Goal: Information Seeking & Learning: Learn about a topic

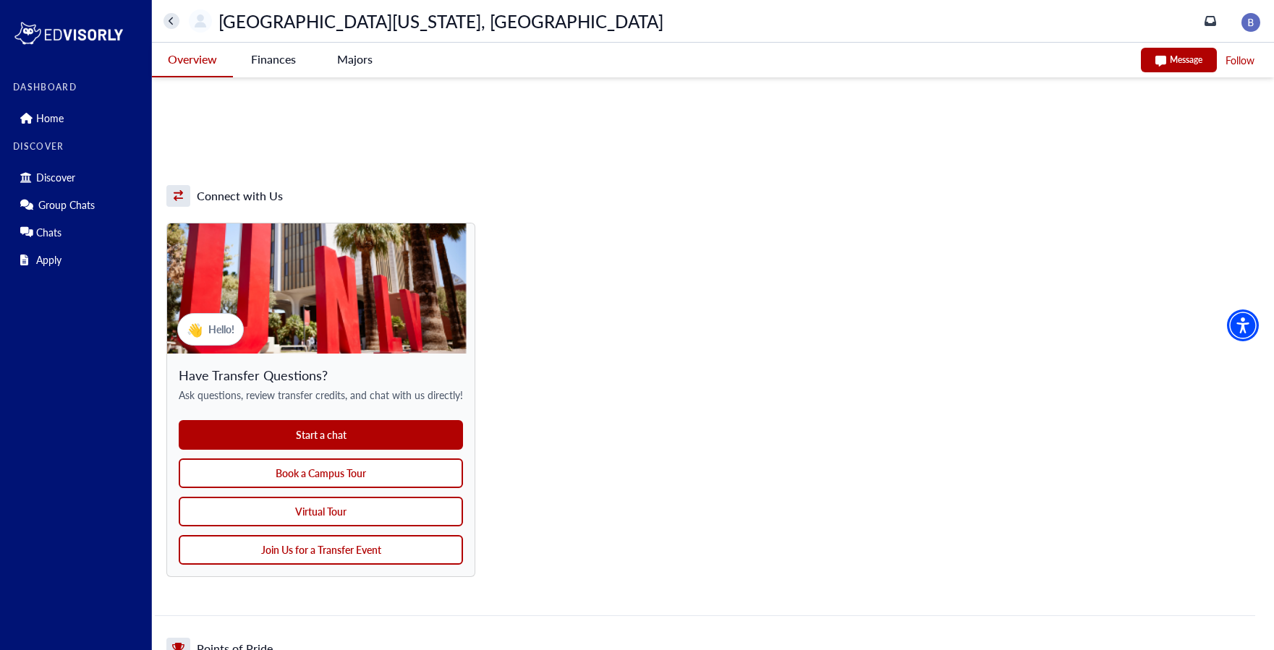
scroll to position [1047, 0]
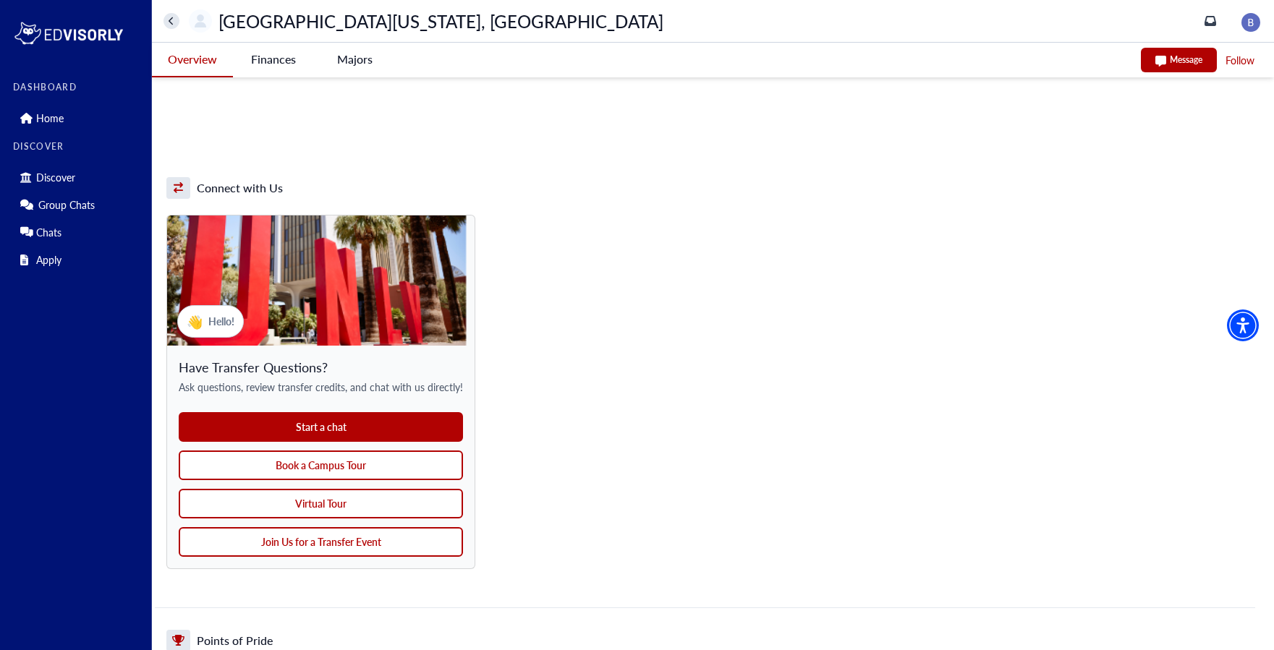
click at [351, 464] on button "Book a Campus Tour" at bounding box center [321, 466] width 284 height 30
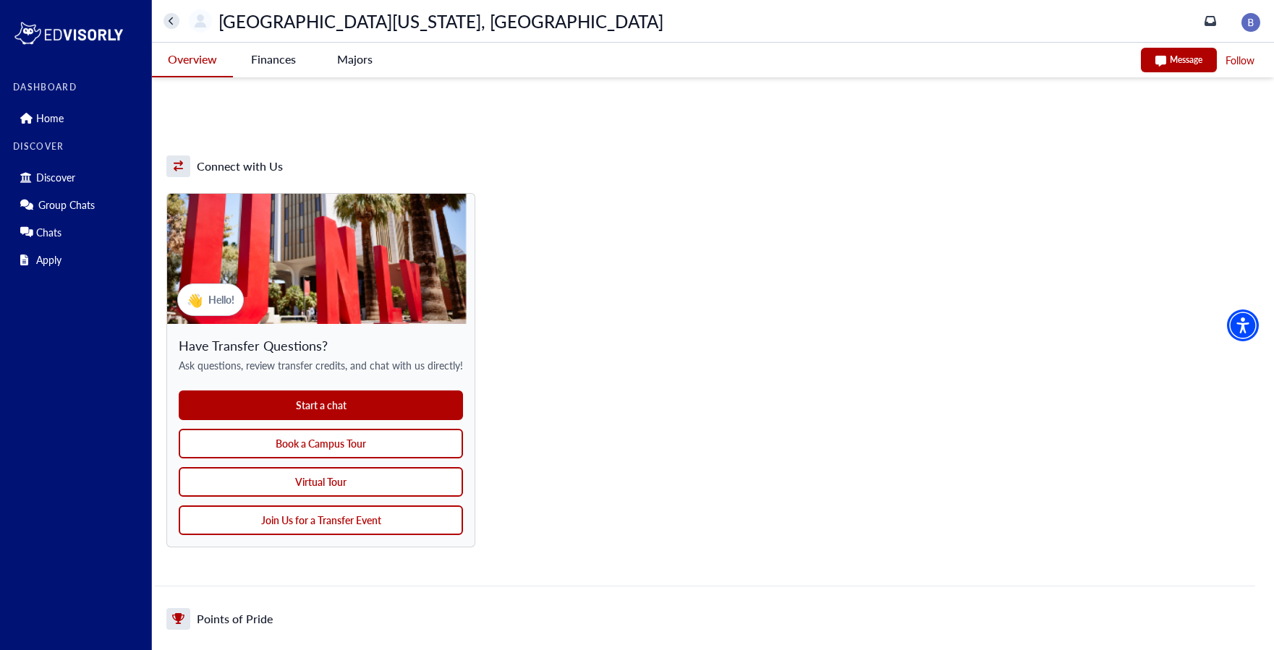
scroll to position [1070, 0]
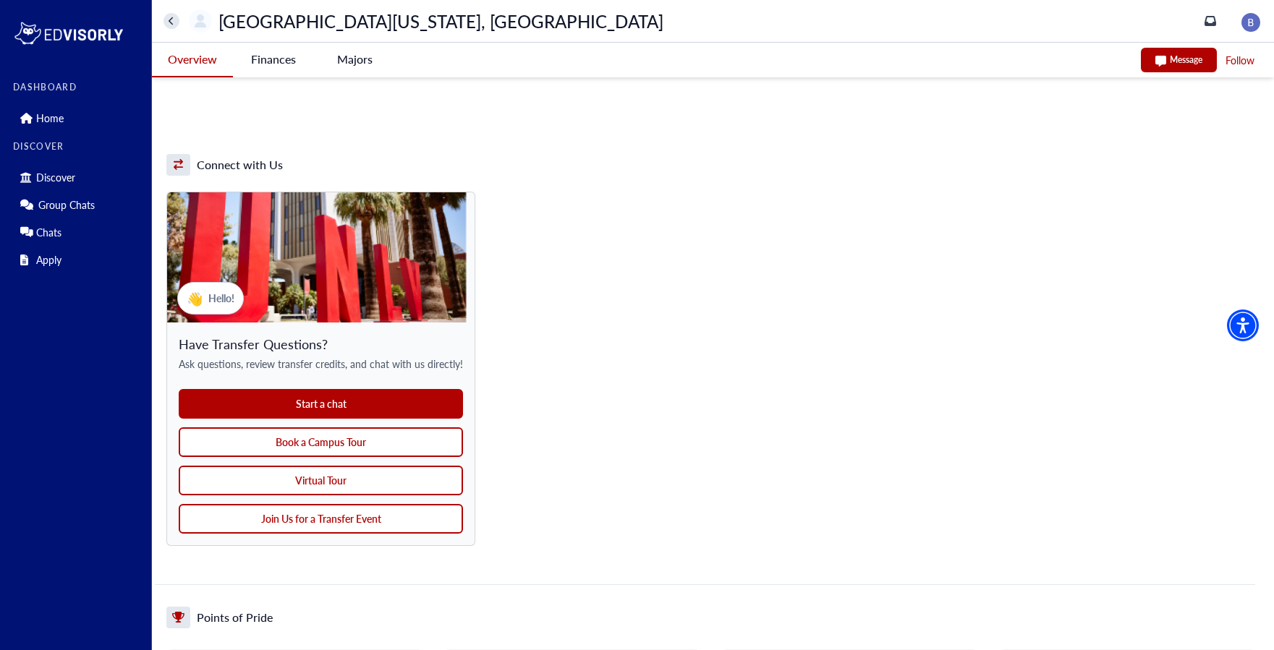
click at [318, 484] on button "Virtual Tour" at bounding box center [321, 481] width 284 height 30
click at [347, 522] on button "Join Us for a Transfer Event" at bounding box center [321, 519] width 284 height 30
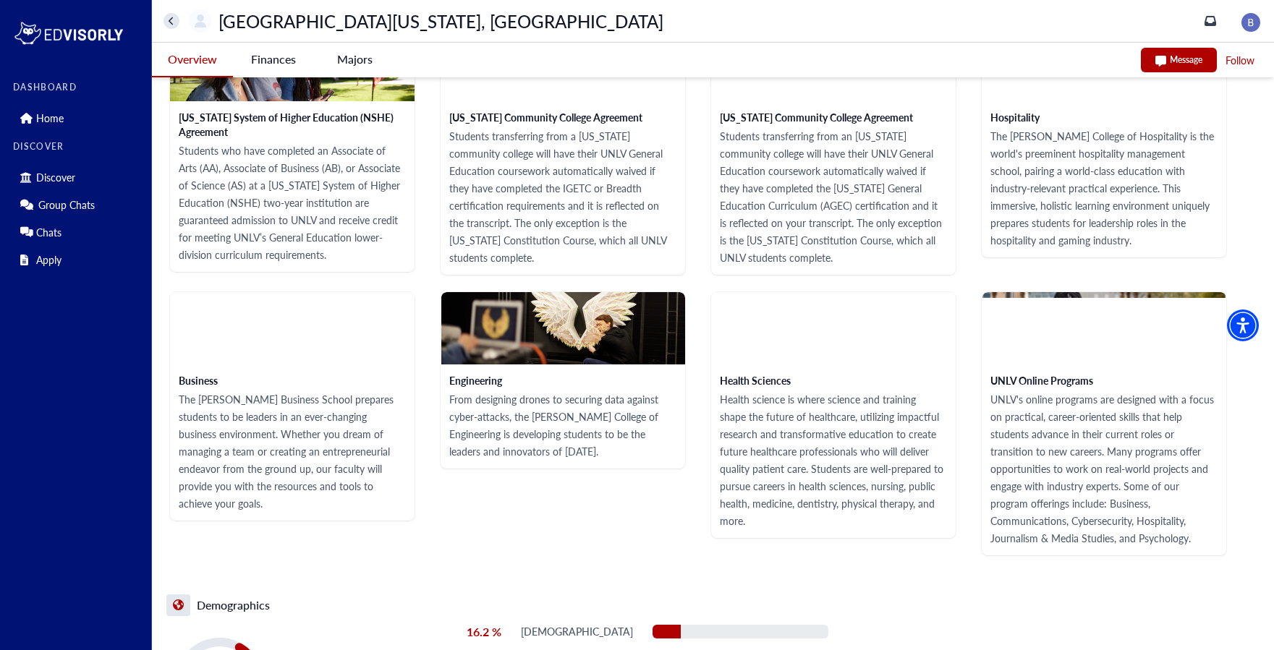
scroll to position [1924, 0]
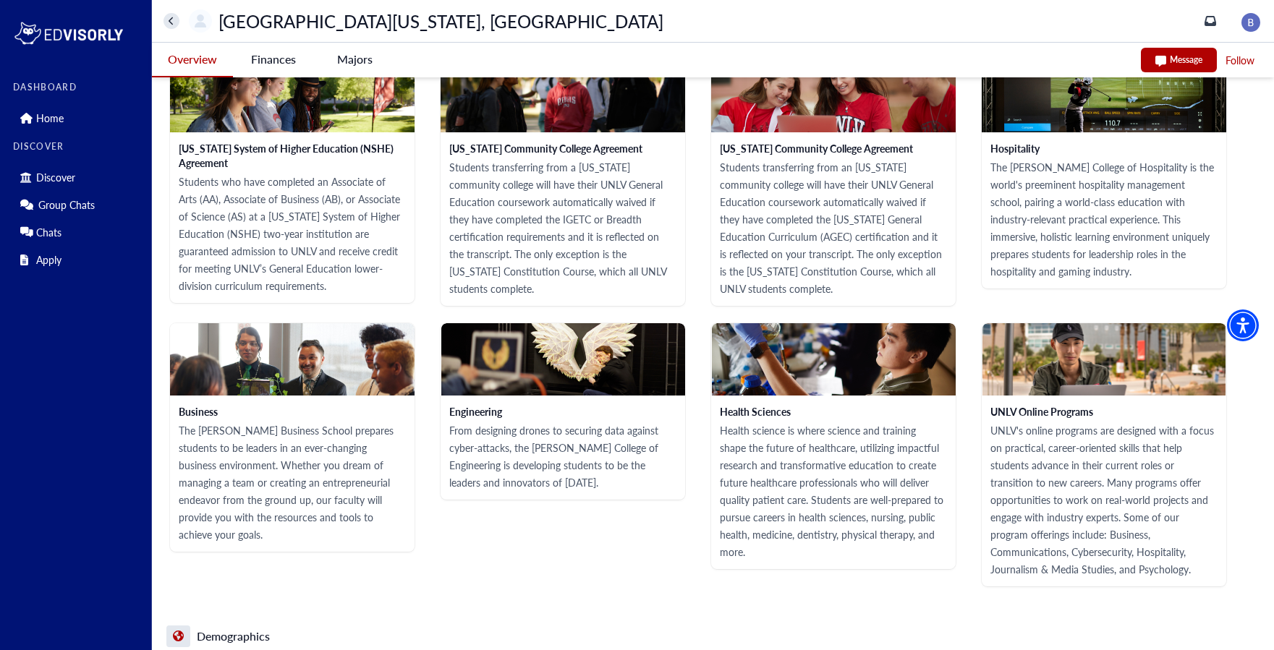
click at [268, 60] on Vegas-tag "Finances" at bounding box center [273, 59] width 81 height 33
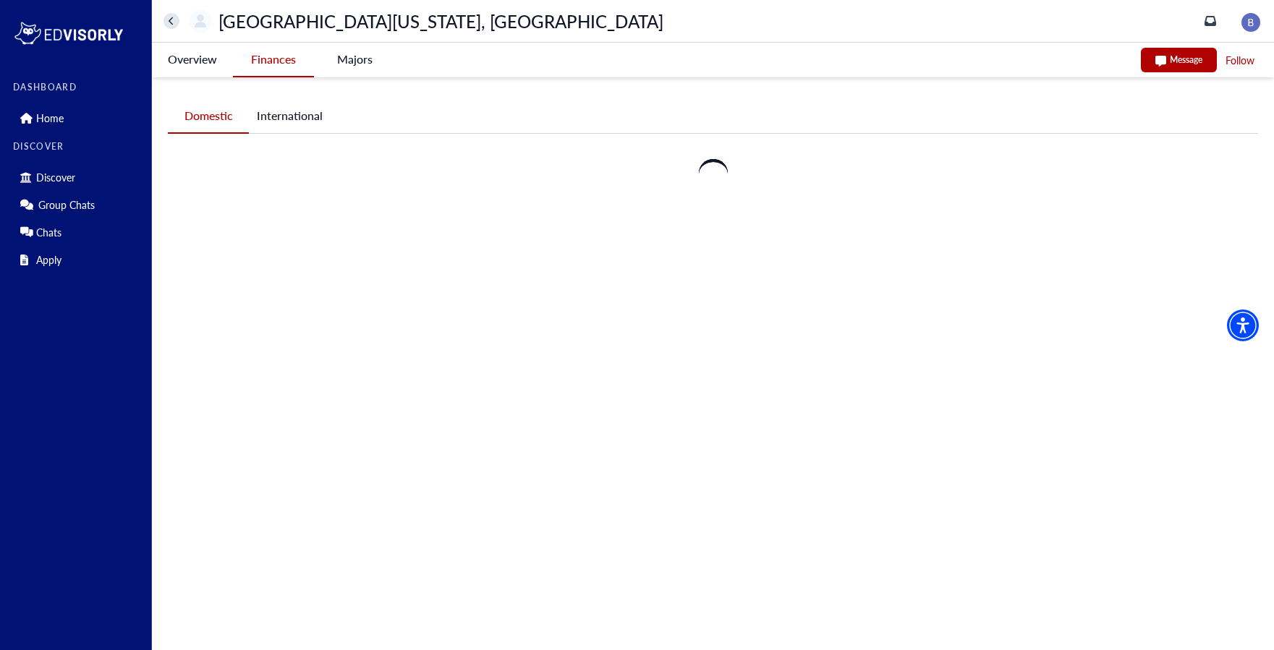
scroll to position [0, 0]
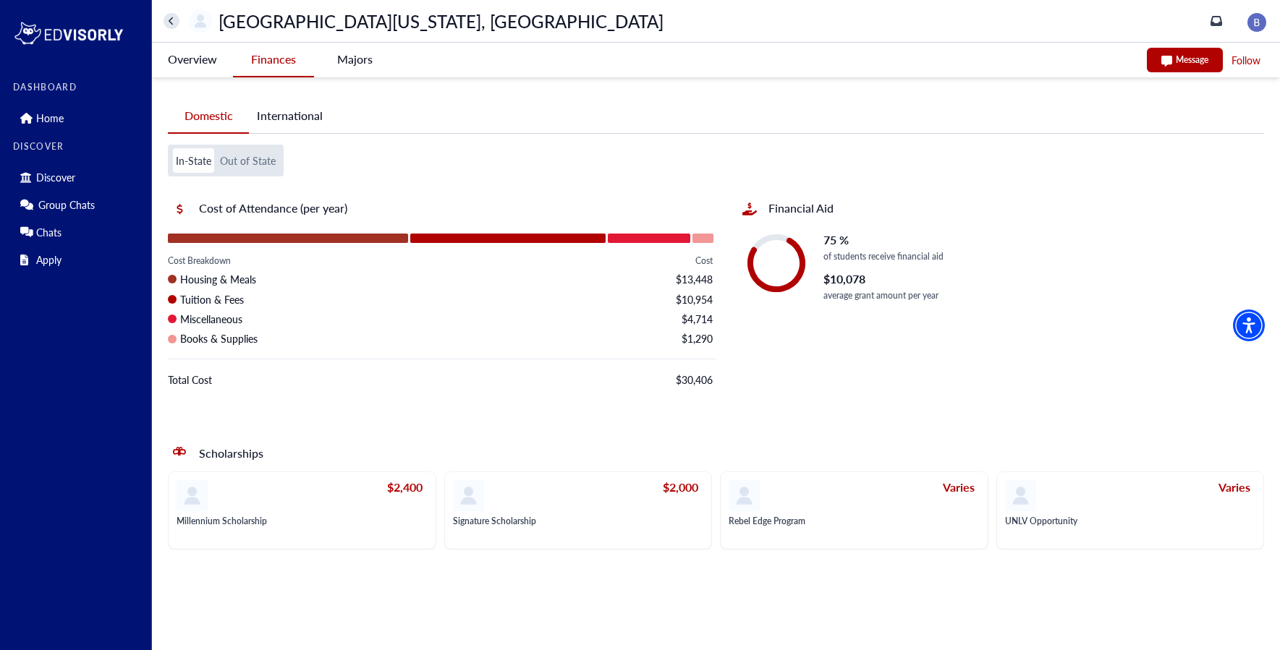
click at [352, 72] on -tag "Majors" at bounding box center [354, 59] width 81 height 33
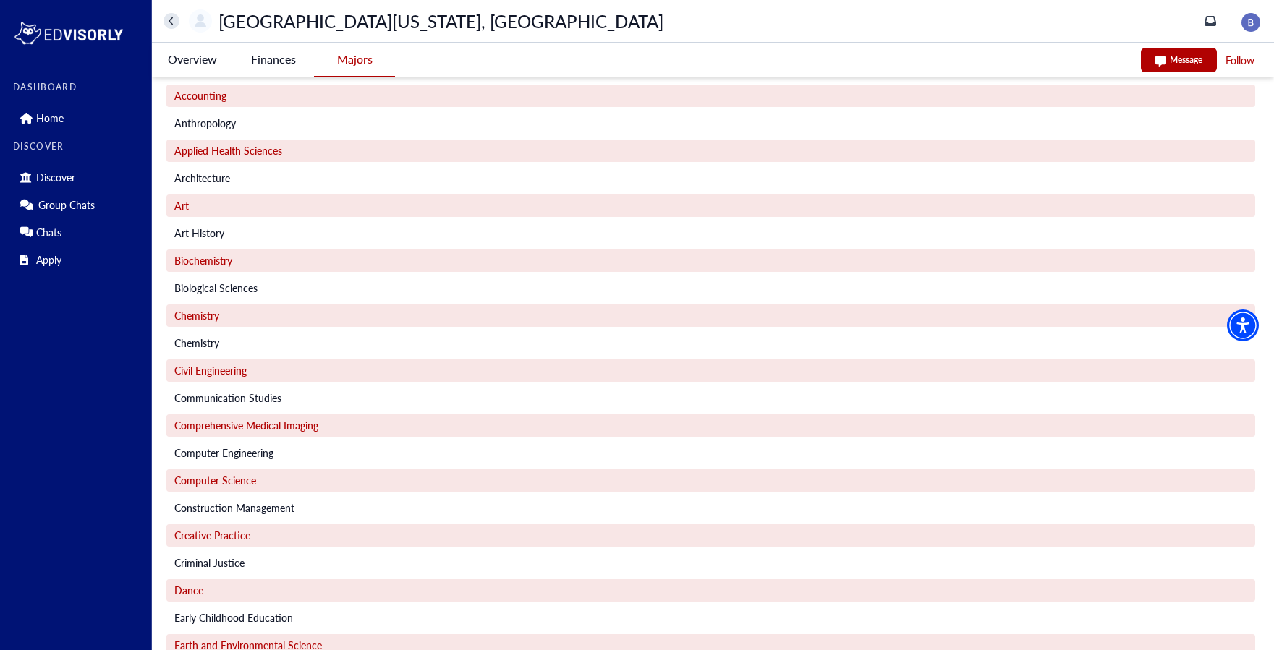
scroll to position [18, 0]
click at [197, 60] on Vegas-tag "Overview" at bounding box center [192, 59] width 81 height 33
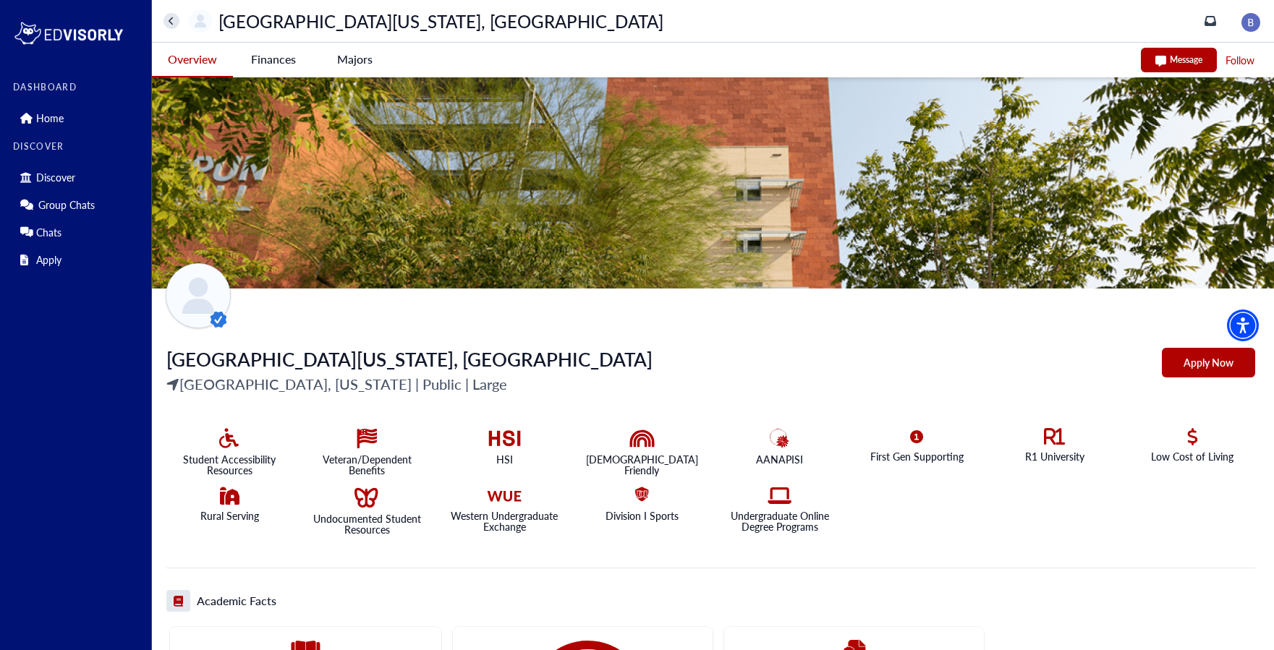
scroll to position [0, 0]
click at [722, 228] on img at bounding box center [713, 183] width 1122 height 212
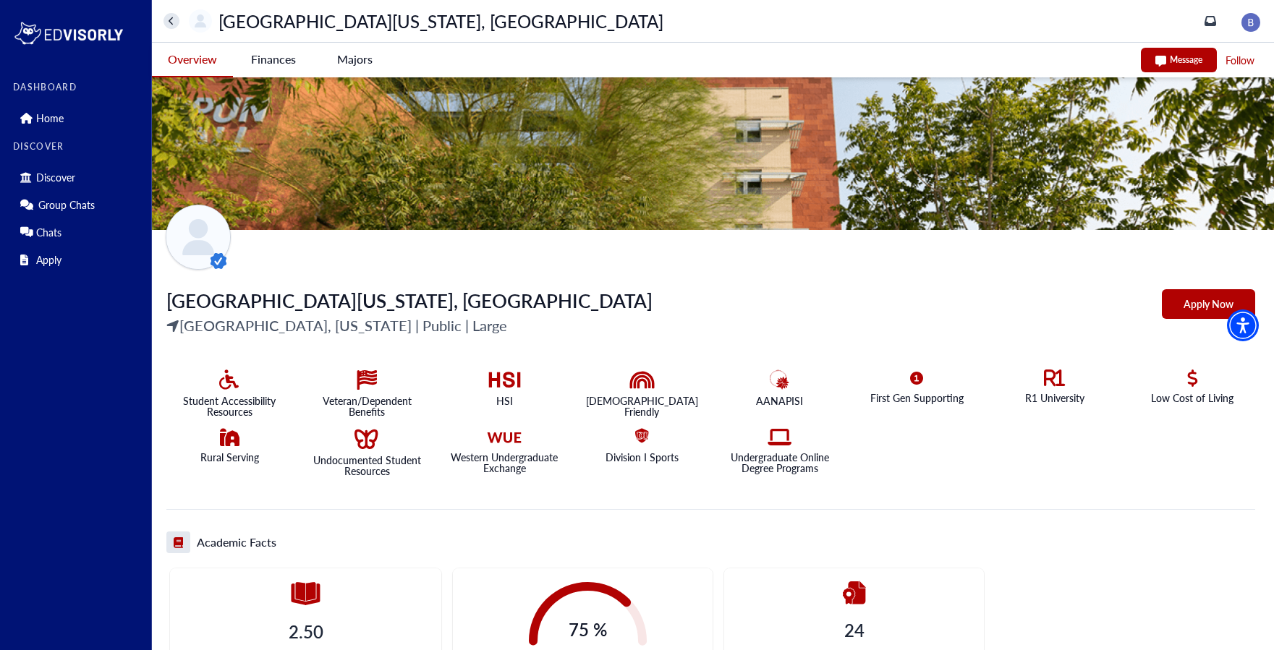
scroll to position [56, 0]
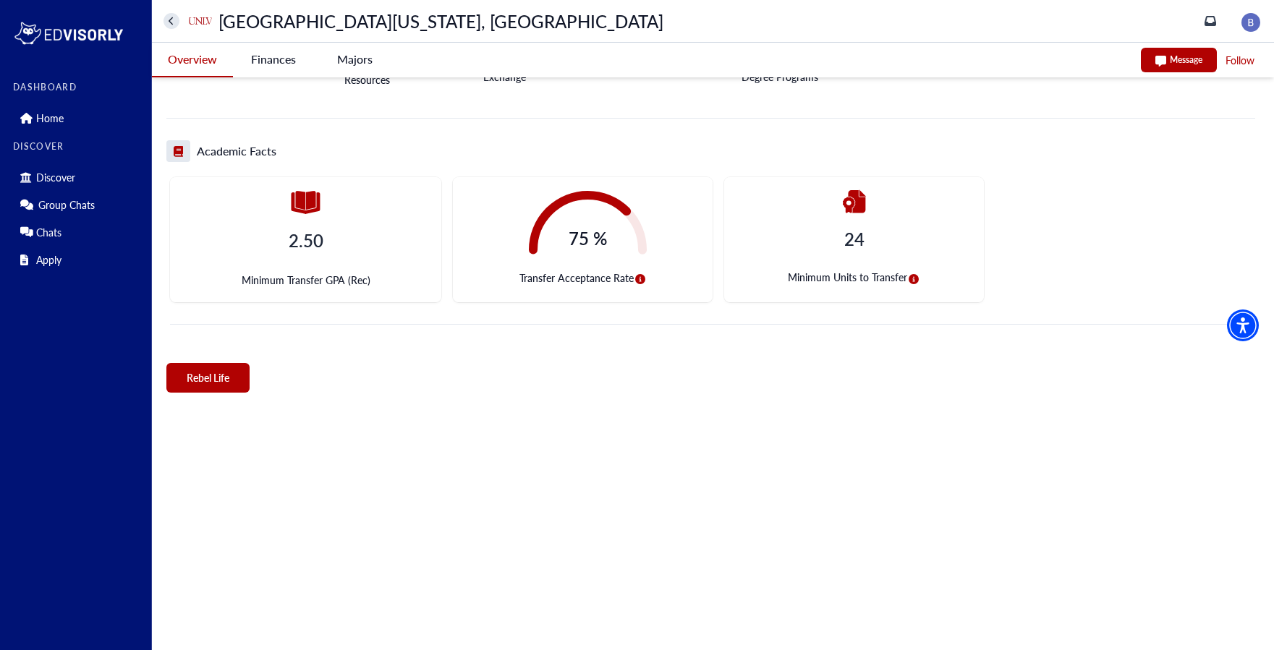
scroll to position [459, 0]
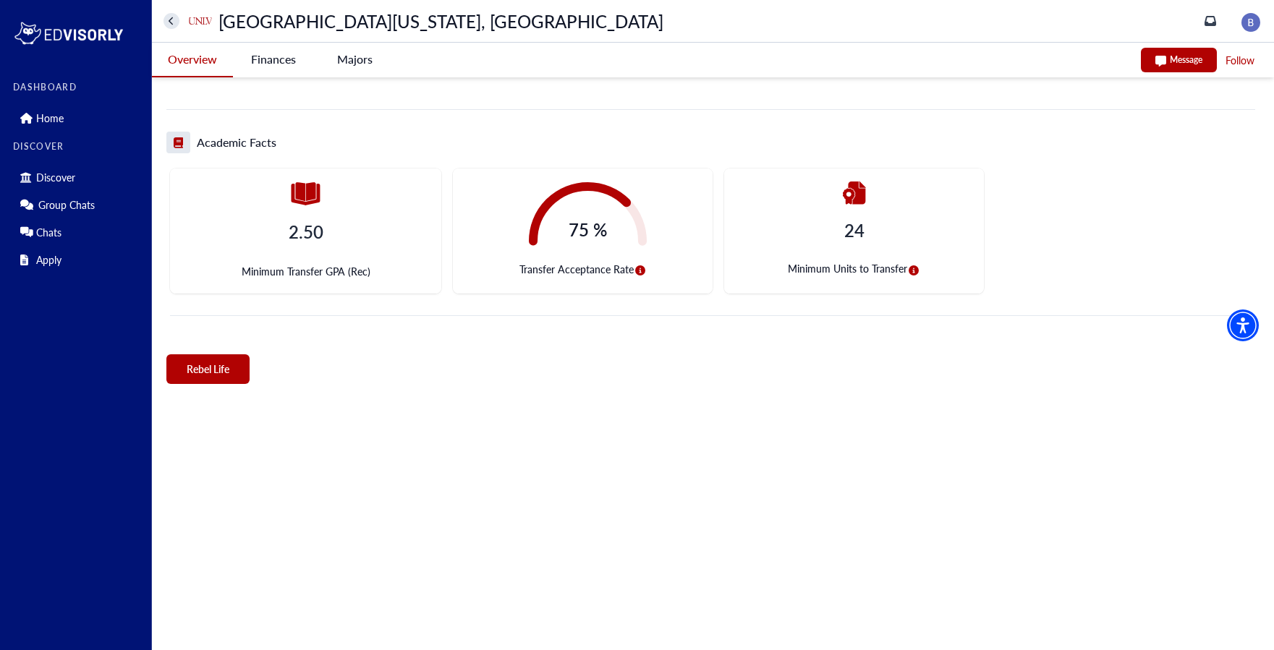
click at [644, 268] on button "circle-info" at bounding box center [640, 271] width 13 height 18
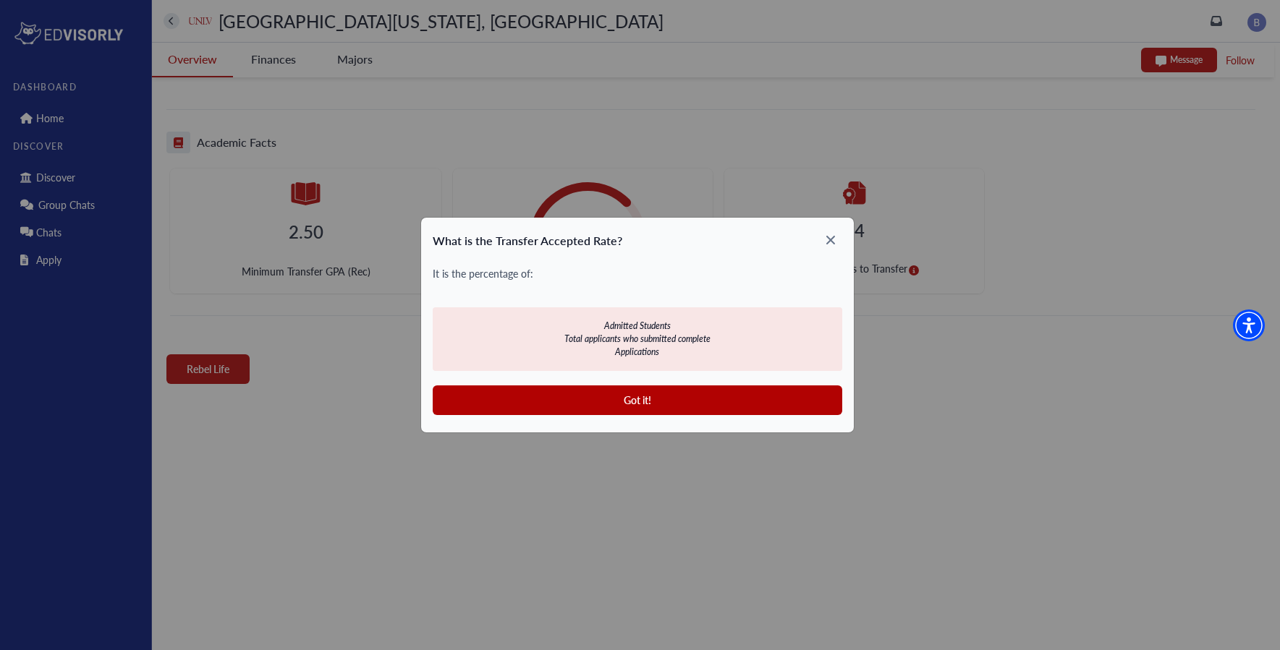
click at [827, 245] on icon at bounding box center [830, 240] width 23 height 23
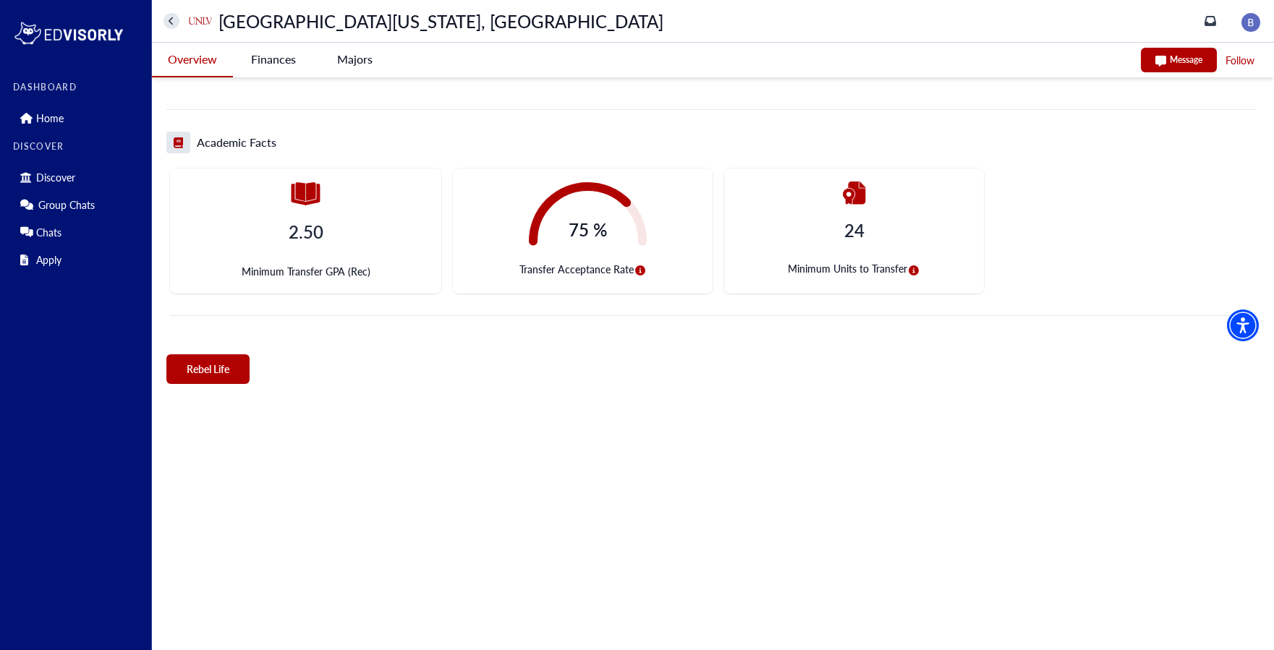
click at [915, 267] on icon "circle-info" at bounding box center [914, 271] width 10 height 10
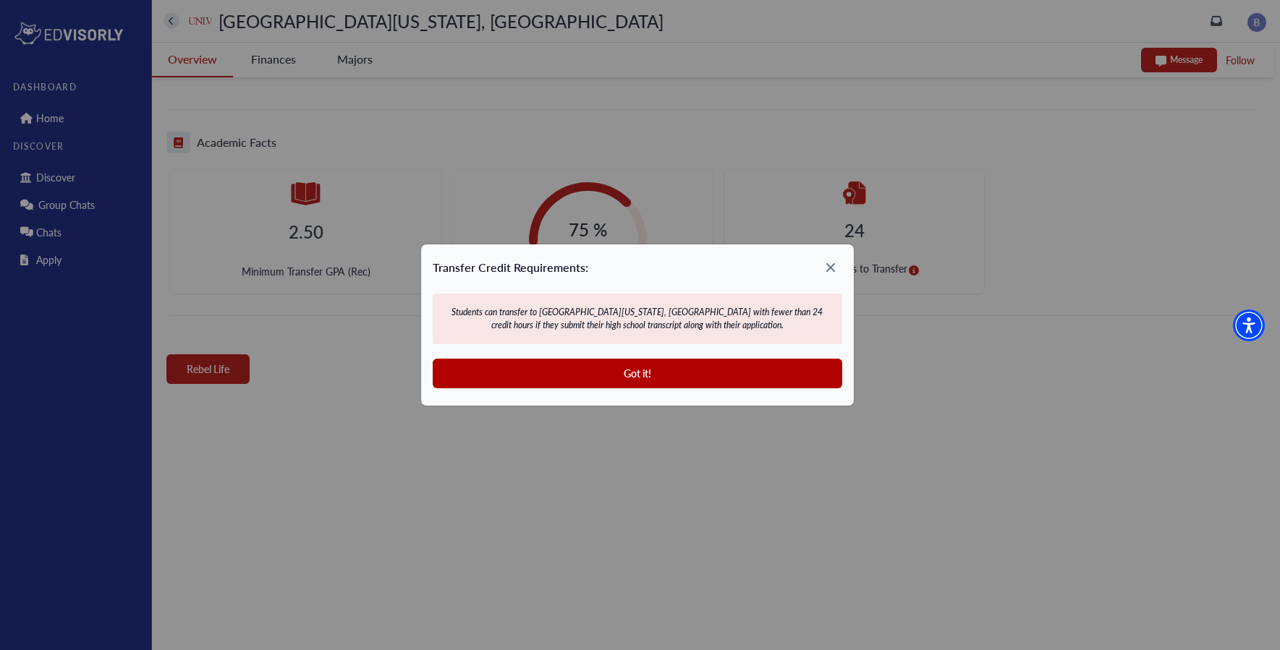
click at [834, 258] on icon at bounding box center [830, 267] width 23 height 23
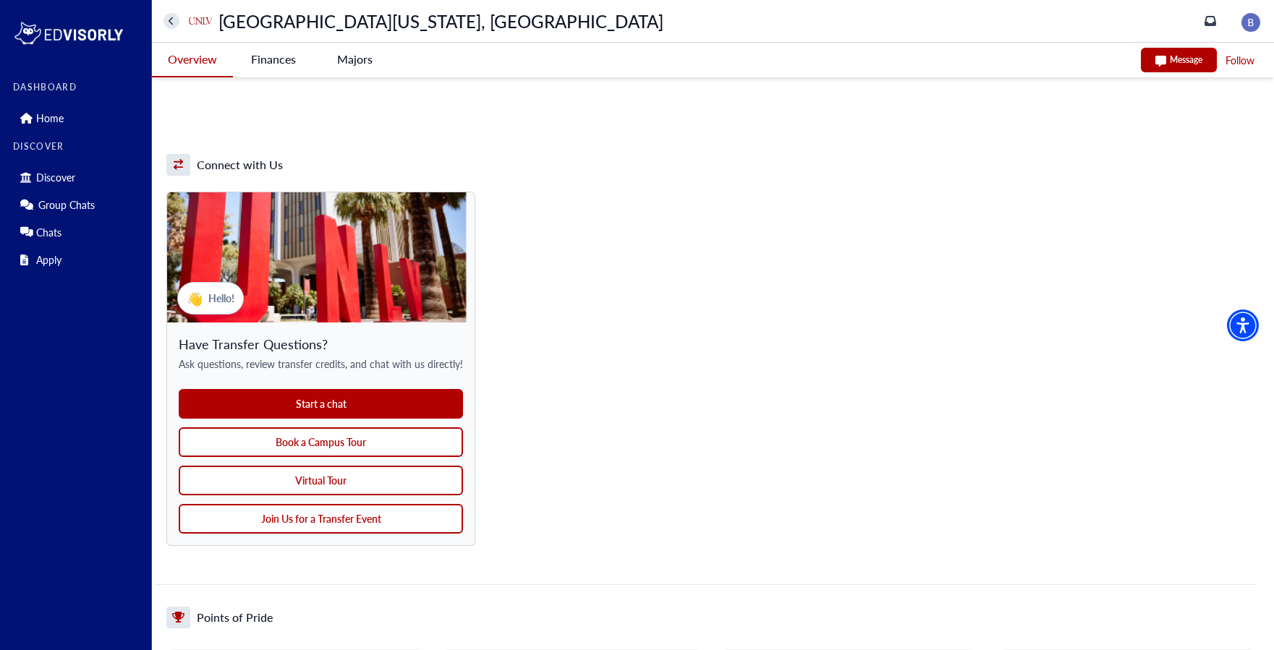
scroll to position [1069, 0]
click at [330, 521] on button "Join Us for a Transfer Event" at bounding box center [321, 520] width 284 height 30
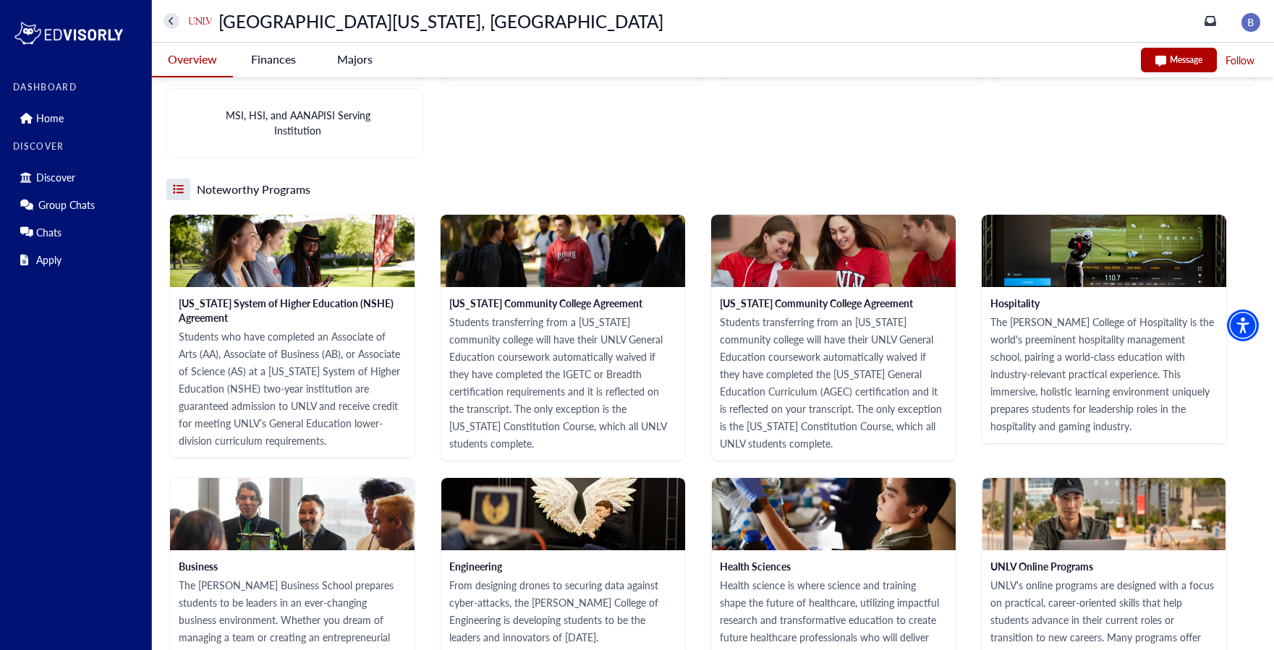
scroll to position [1768, 0]
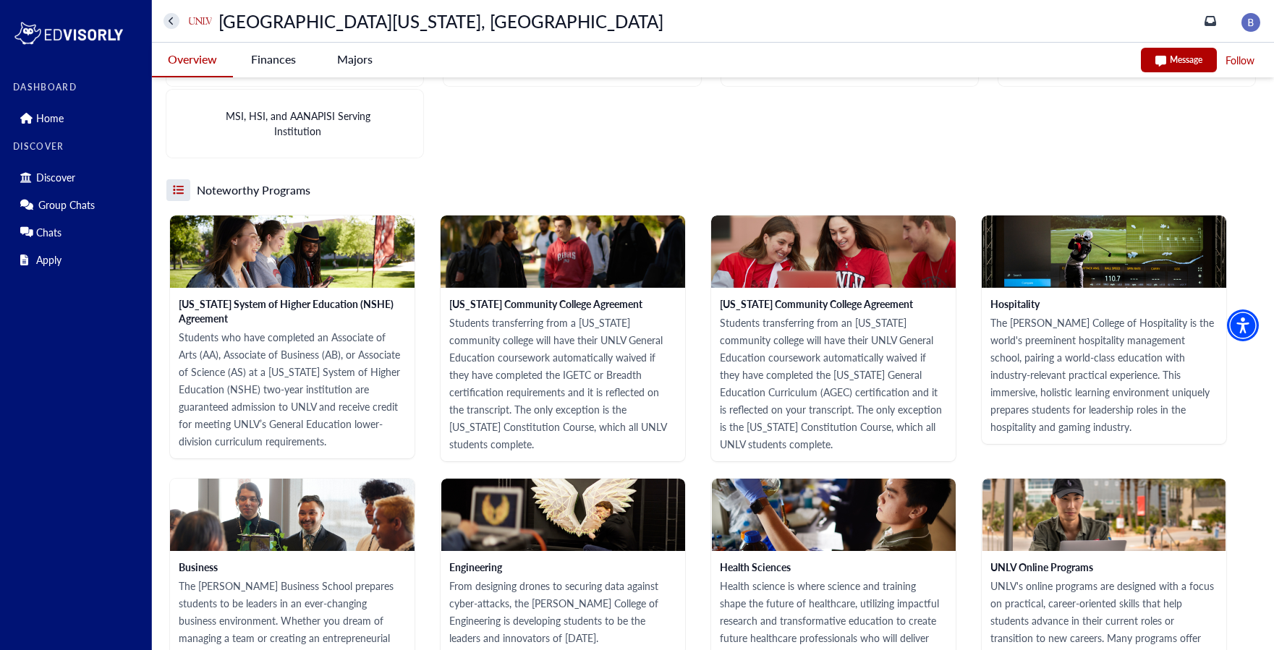
click at [289, 65] on Vegas-tag "Finances" at bounding box center [273, 59] width 81 height 33
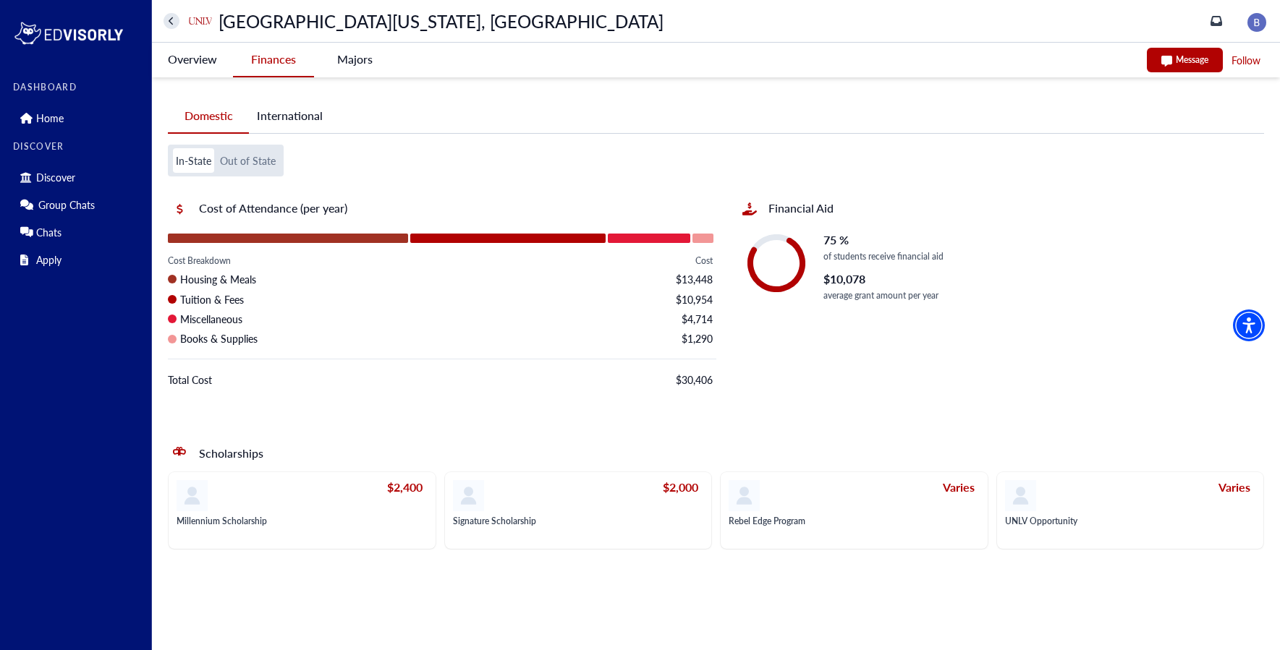
click at [1072, 508] on div "Varies" at bounding box center [1128, 496] width 246 height 32
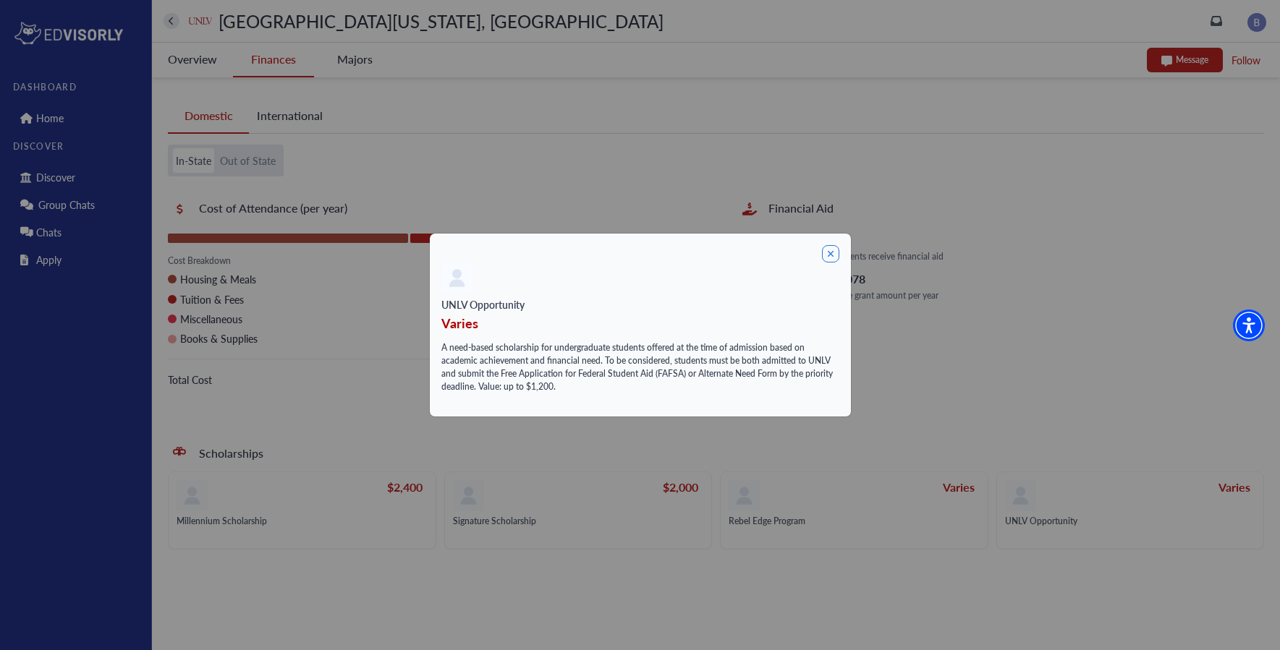
click at [841, 263] on div "UNLV Opportunity Varies A need-based scholarship for undergraduate students off…" at bounding box center [640, 325] width 421 height 183
click at [828, 257] on icon at bounding box center [830, 253] width 17 height 17
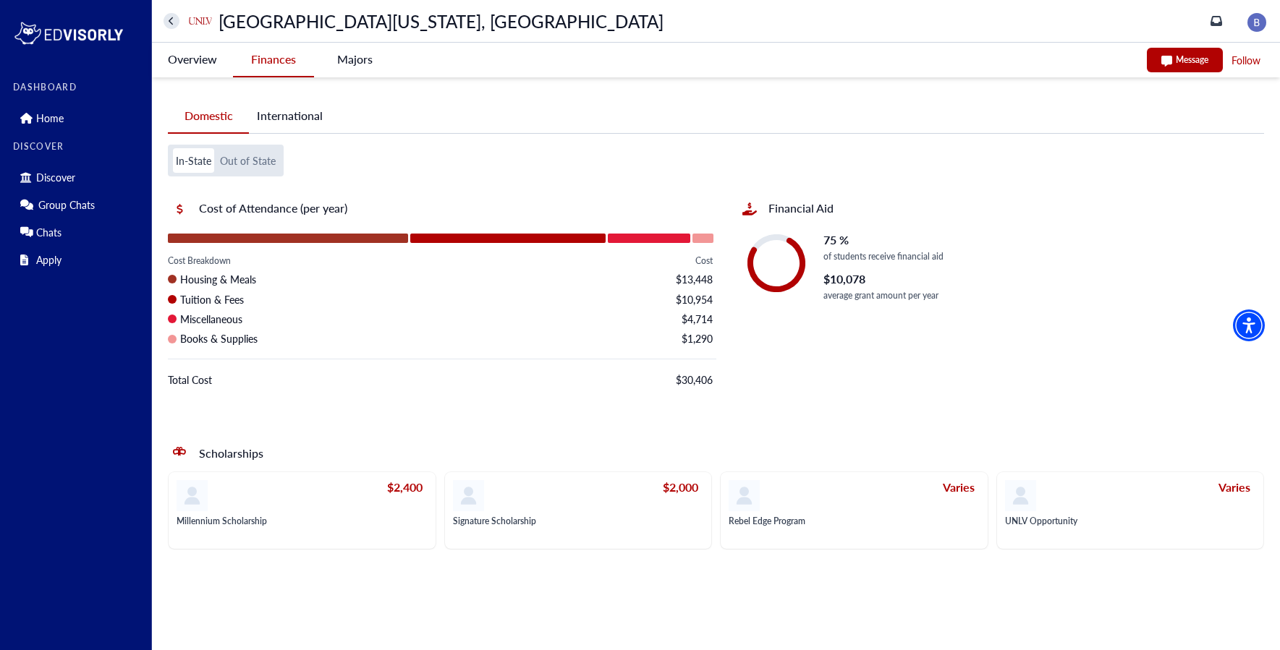
click at [899, 489] on div "Varies" at bounding box center [852, 496] width 246 height 32
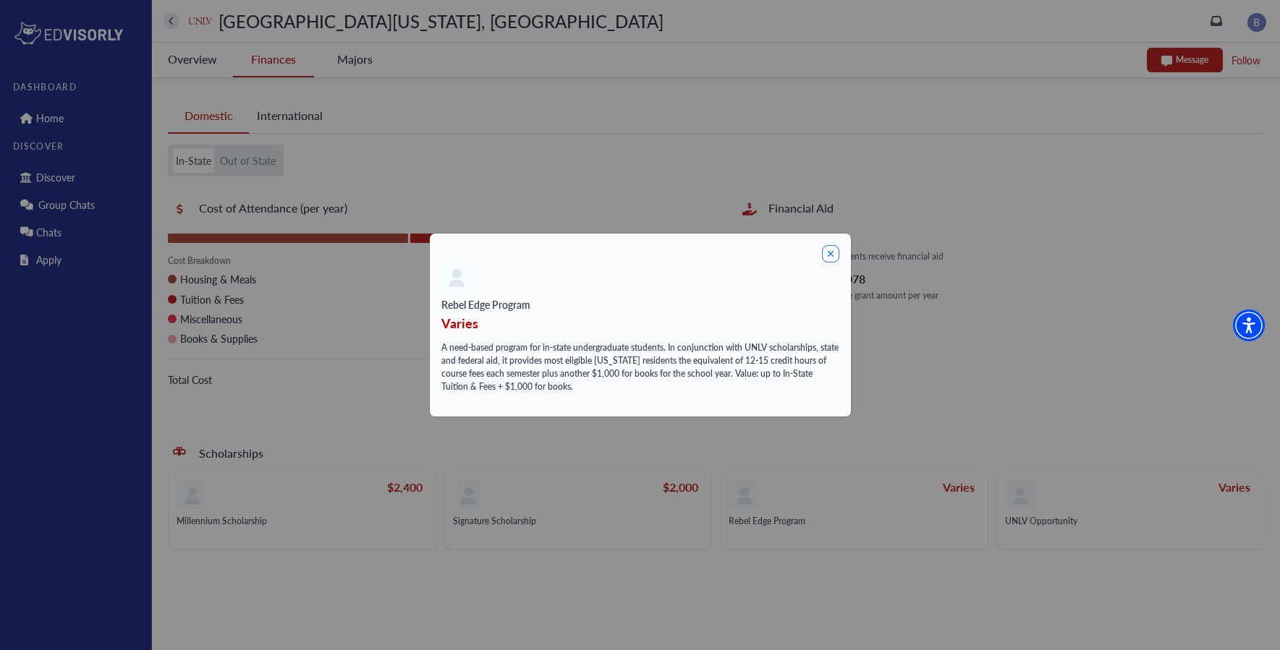
click at [826, 264] on div "Rebel Edge Program Varies A need-based program for in-state undergraduate stude…" at bounding box center [640, 325] width 421 height 183
click at [825, 253] on icon at bounding box center [830, 253] width 17 height 17
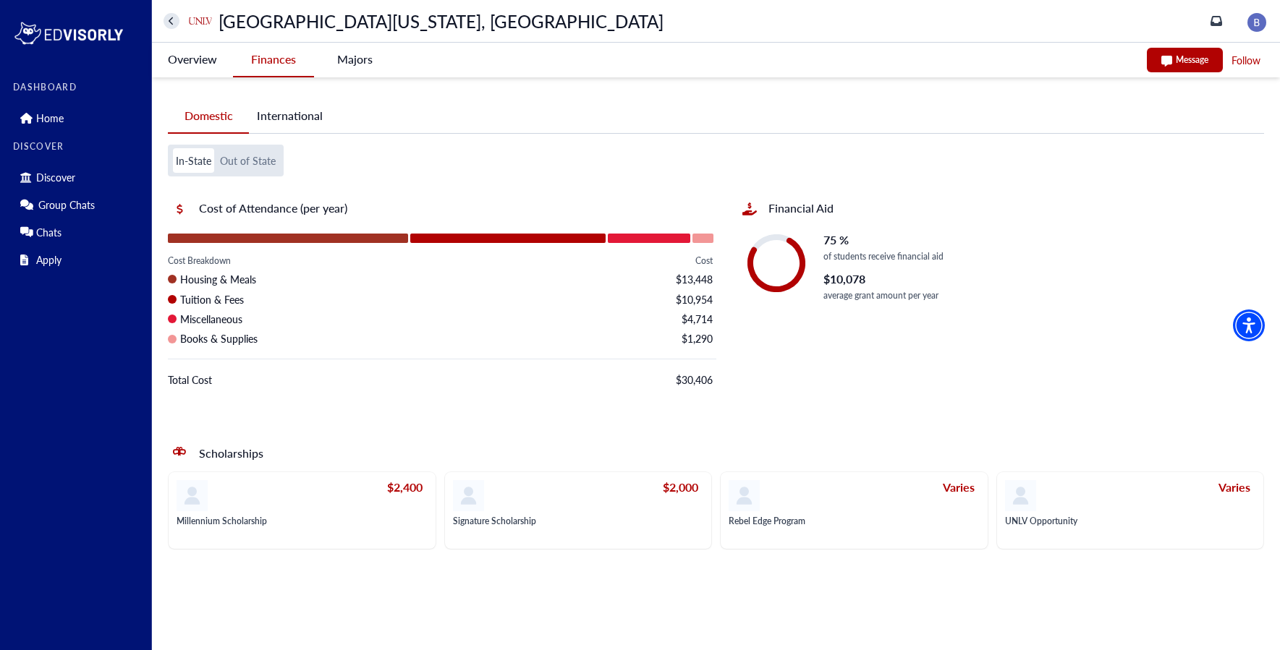
click at [539, 517] on div "Signature Scholarship" at bounding box center [576, 522] width 246 height 11
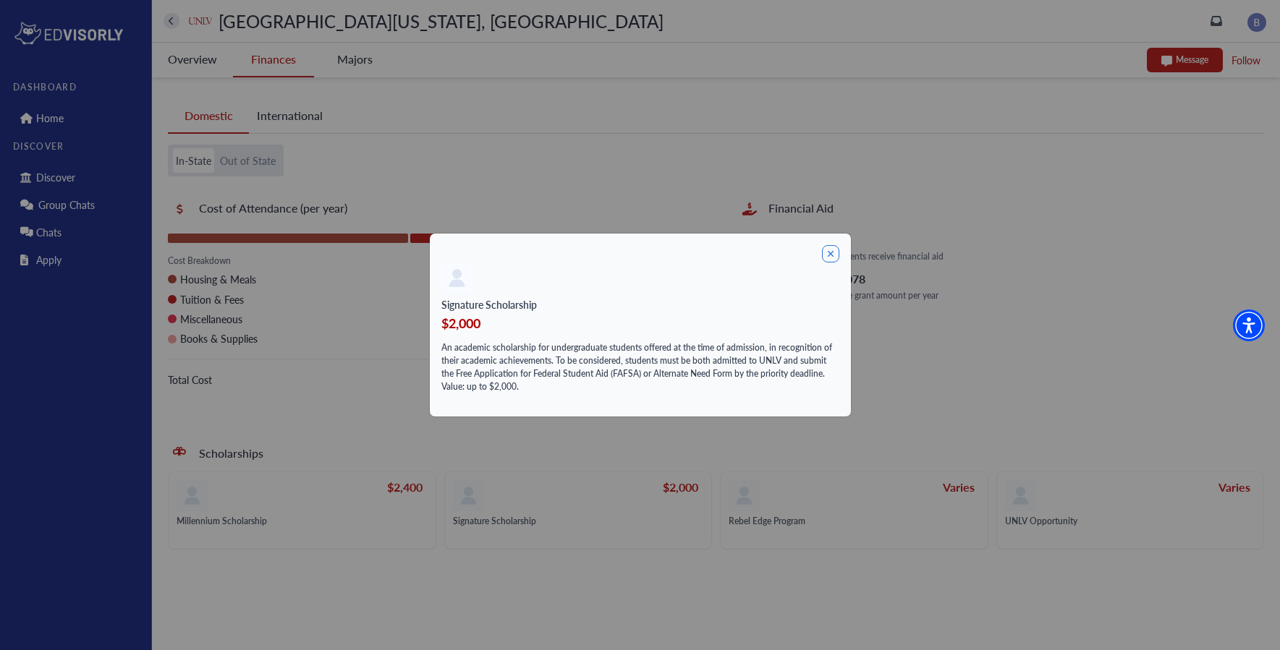
click at [822, 257] on icon at bounding box center [830, 253] width 17 height 17
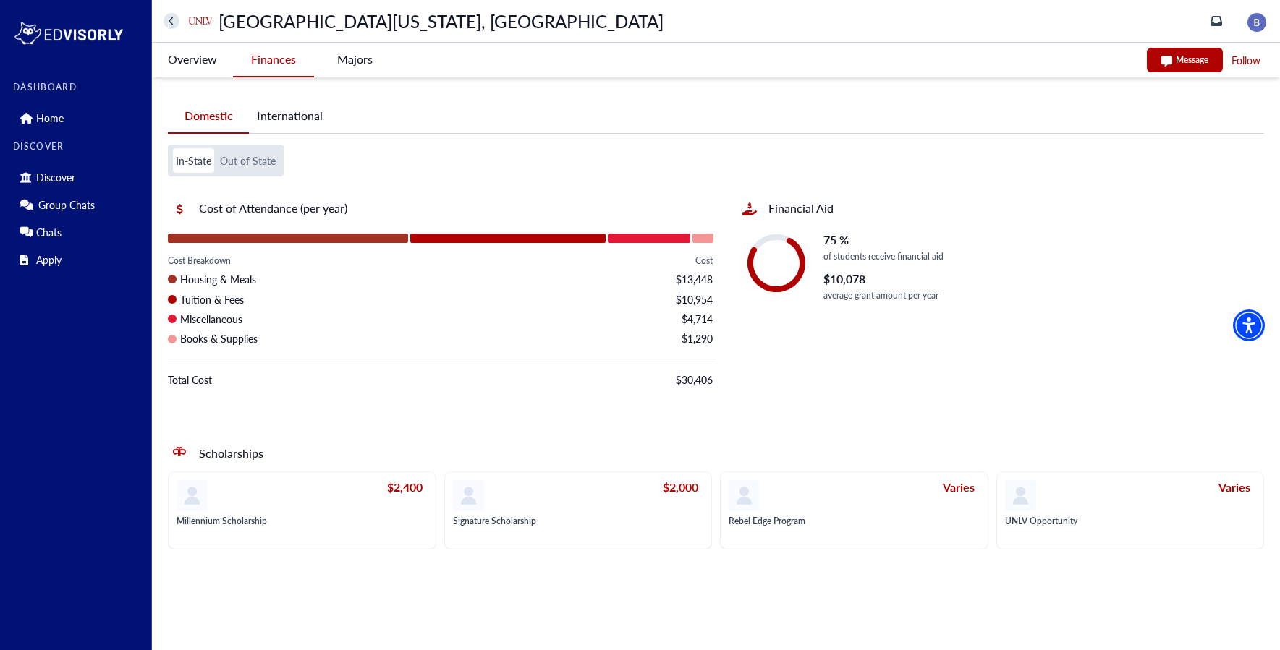
click at [169, 19] on icon "home" at bounding box center [172, 21] width 6 height 9
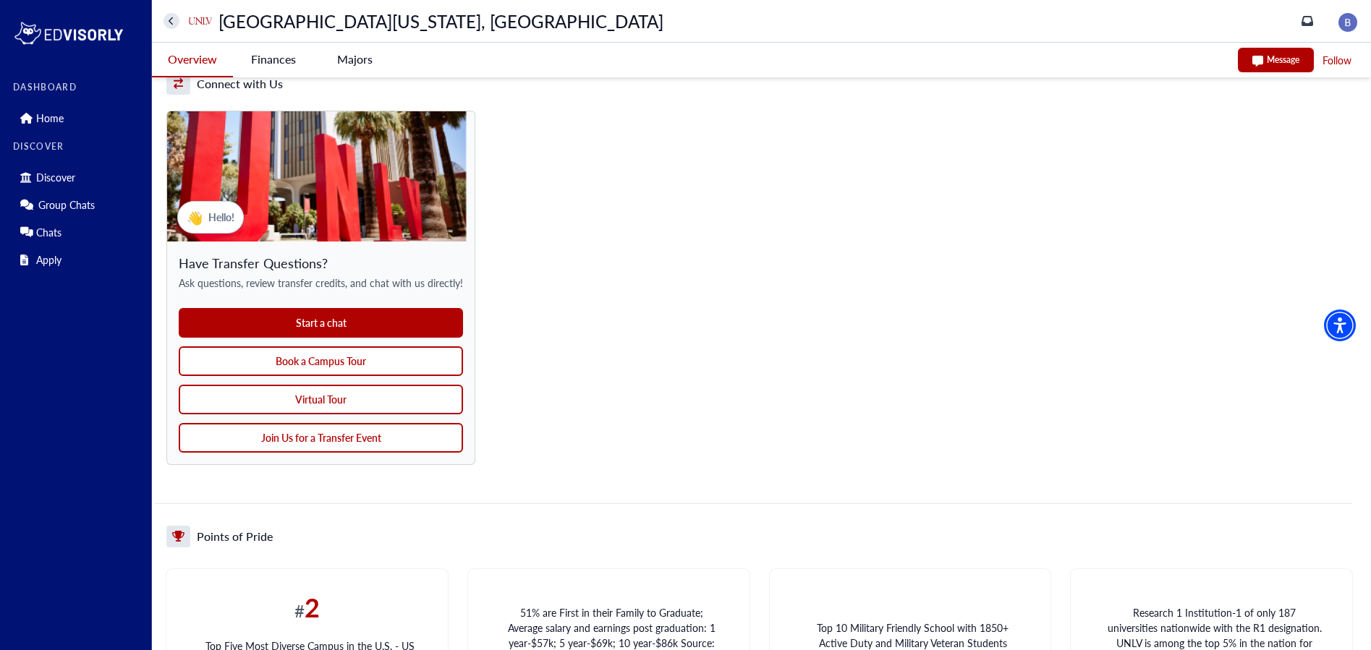
scroll to position [1129, 0]
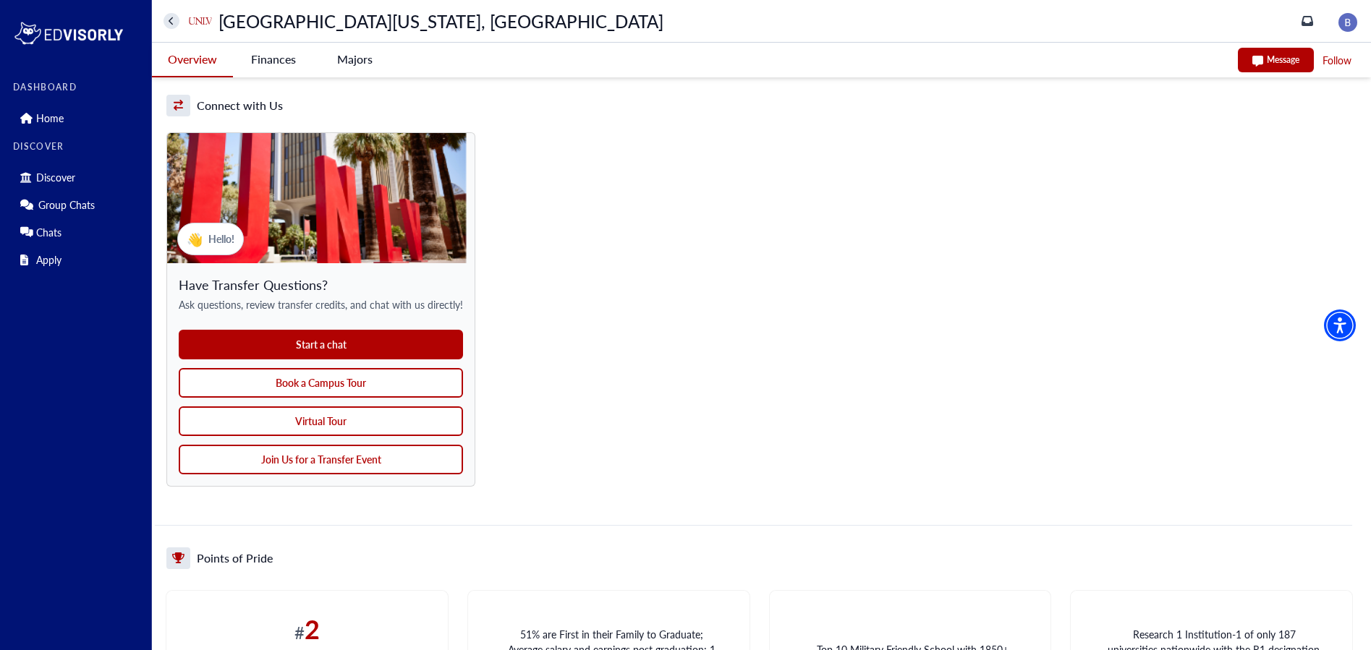
click at [313, 454] on button "Join Us for a Transfer Event" at bounding box center [321, 460] width 284 height 30
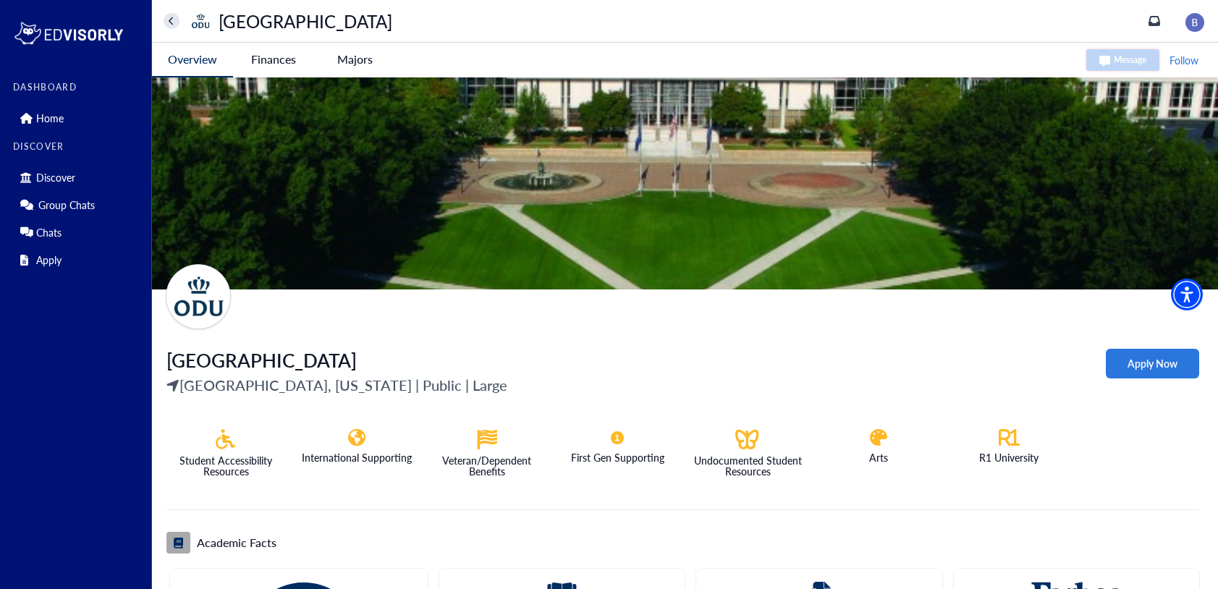
click at [284, 73] on University-tag "Finances" at bounding box center [273, 59] width 81 height 33
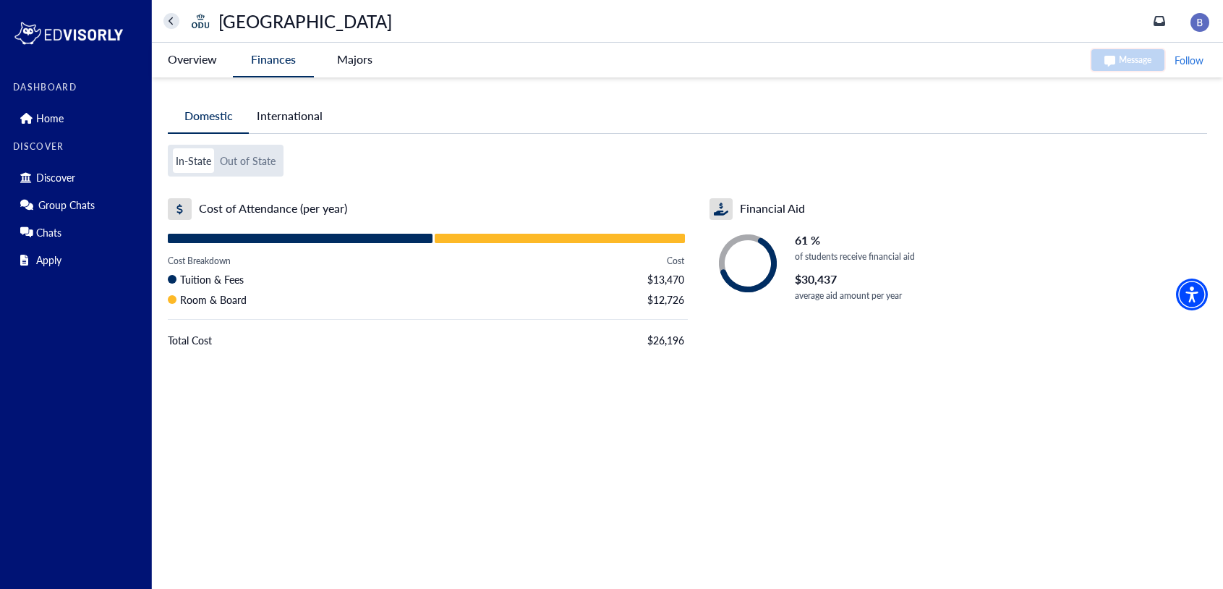
click at [344, 75] on -tag "Majors" at bounding box center [354, 59] width 81 height 33
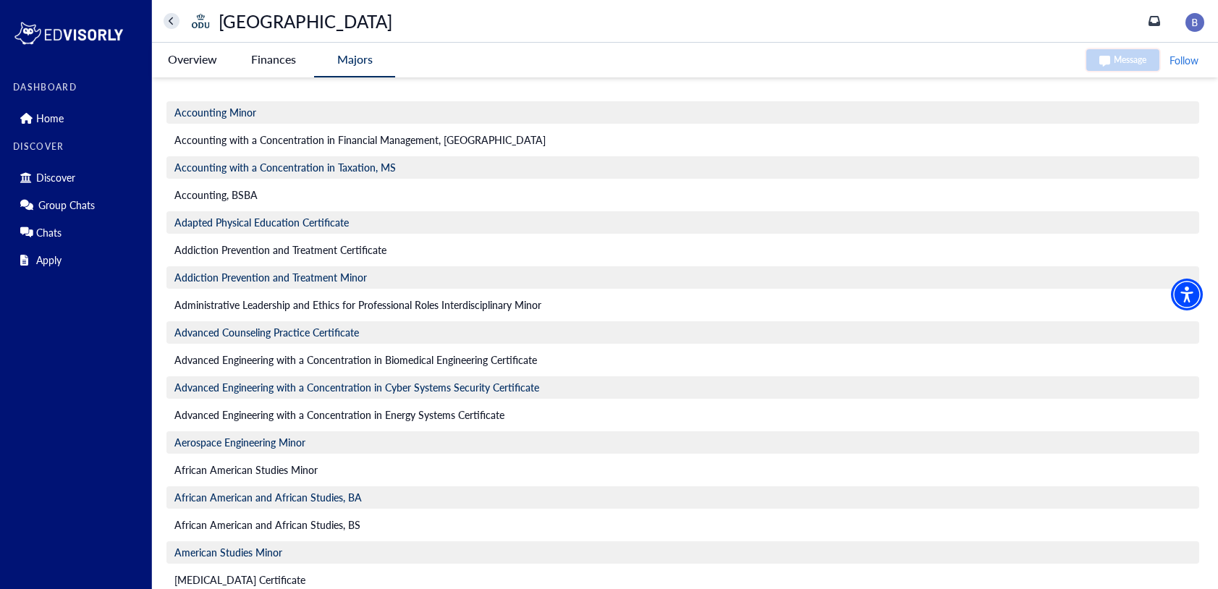
click at [200, 68] on University-tag "Overview" at bounding box center [192, 59] width 81 height 33
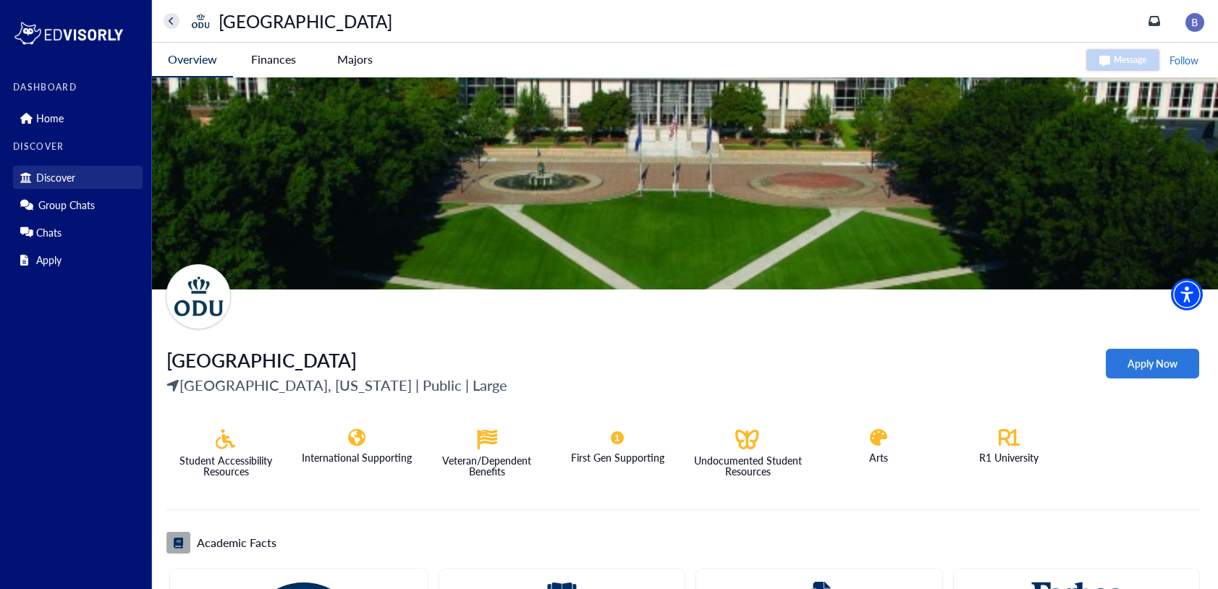
click at [53, 177] on p "Discover" at bounding box center [55, 177] width 39 height 12
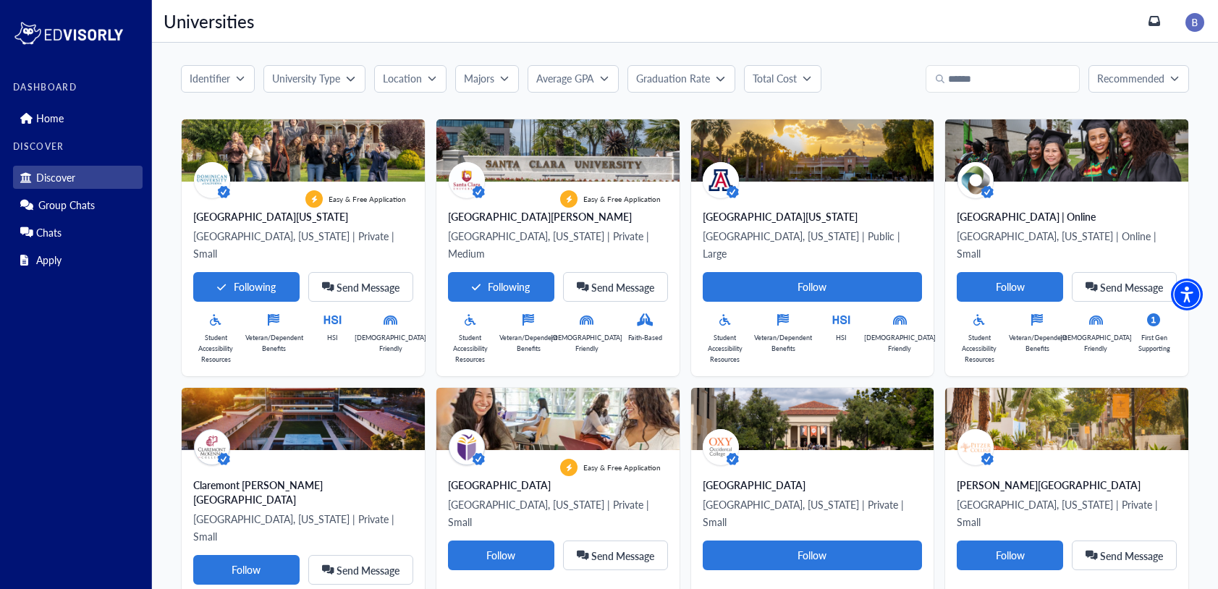
scroll to position [25, 0]
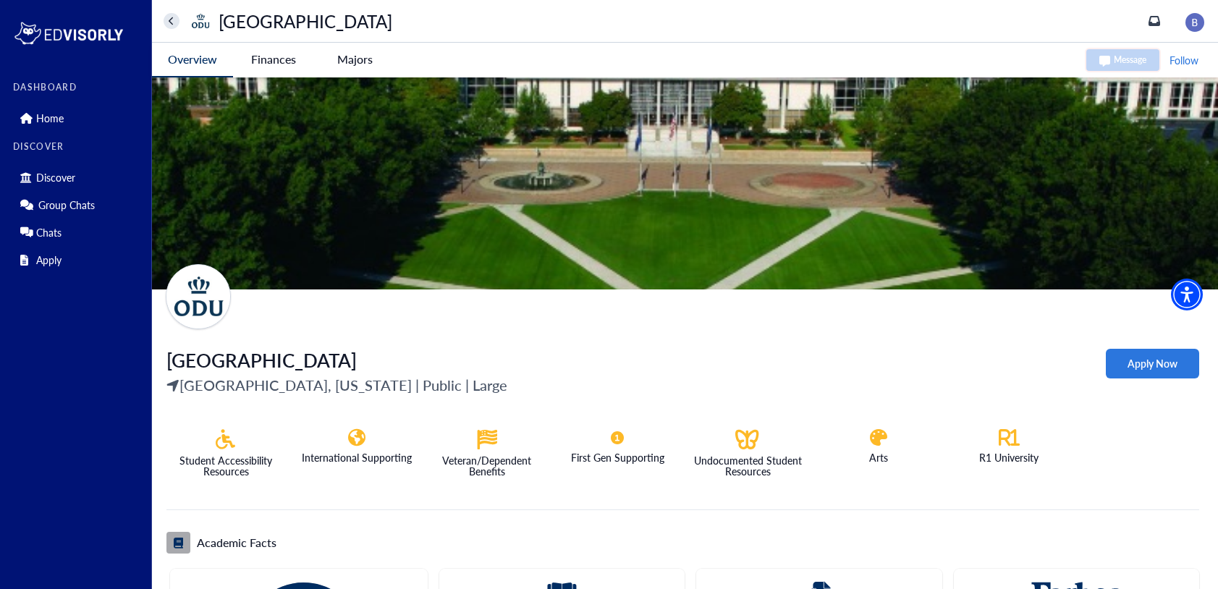
click at [1164, 362] on University-tag "Apply Now" at bounding box center [1152, 364] width 93 height 30
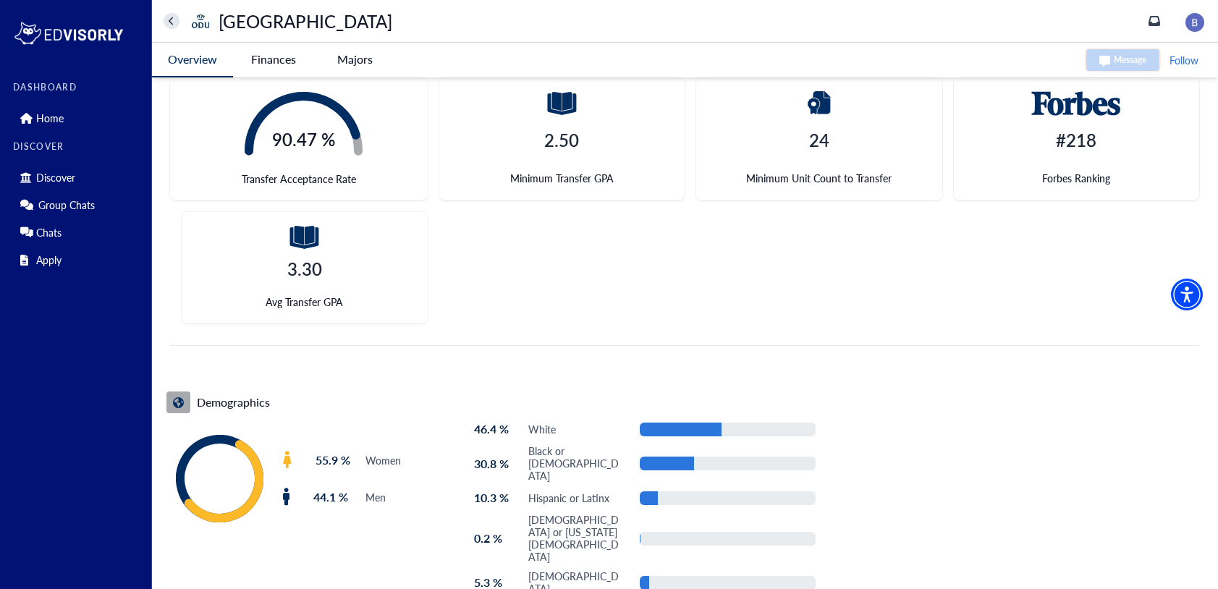
scroll to position [533, 0]
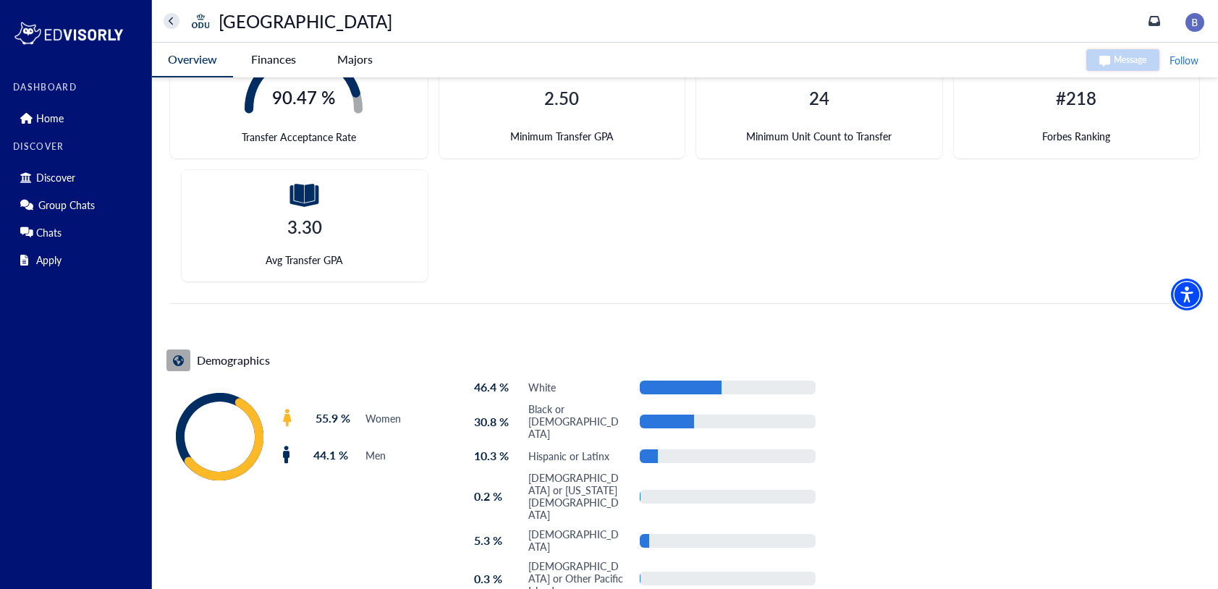
click at [292, 65] on University-tag "Finances" at bounding box center [273, 59] width 81 height 33
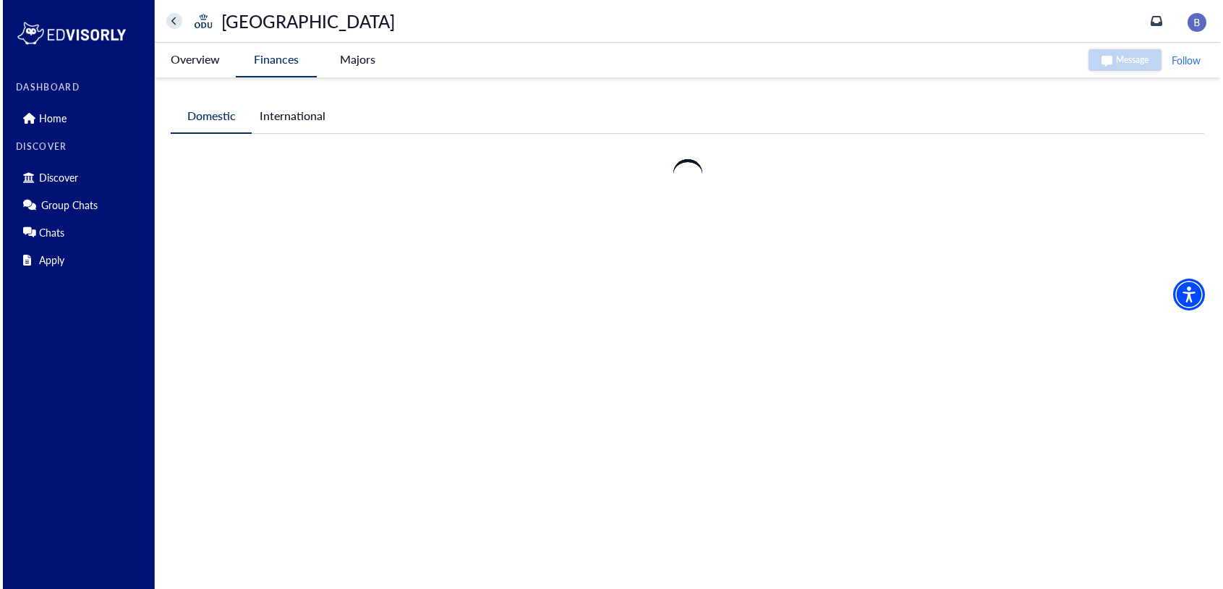
scroll to position [0, 0]
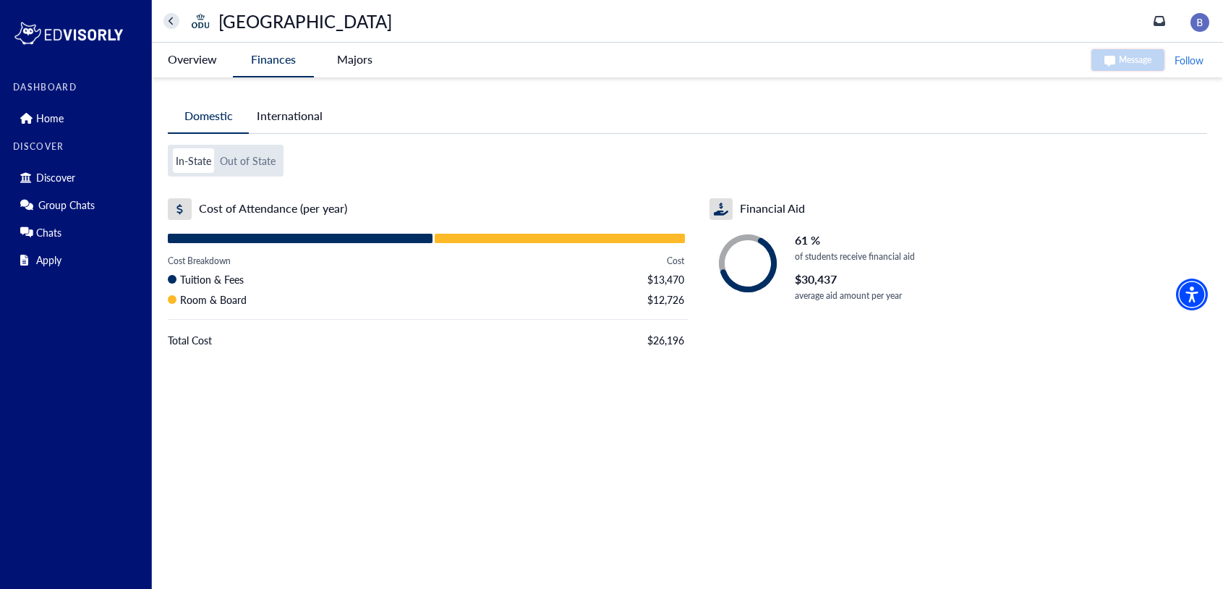
click at [237, 165] on button "Out of State" at bounding box center [247, 160] width 61 height 25
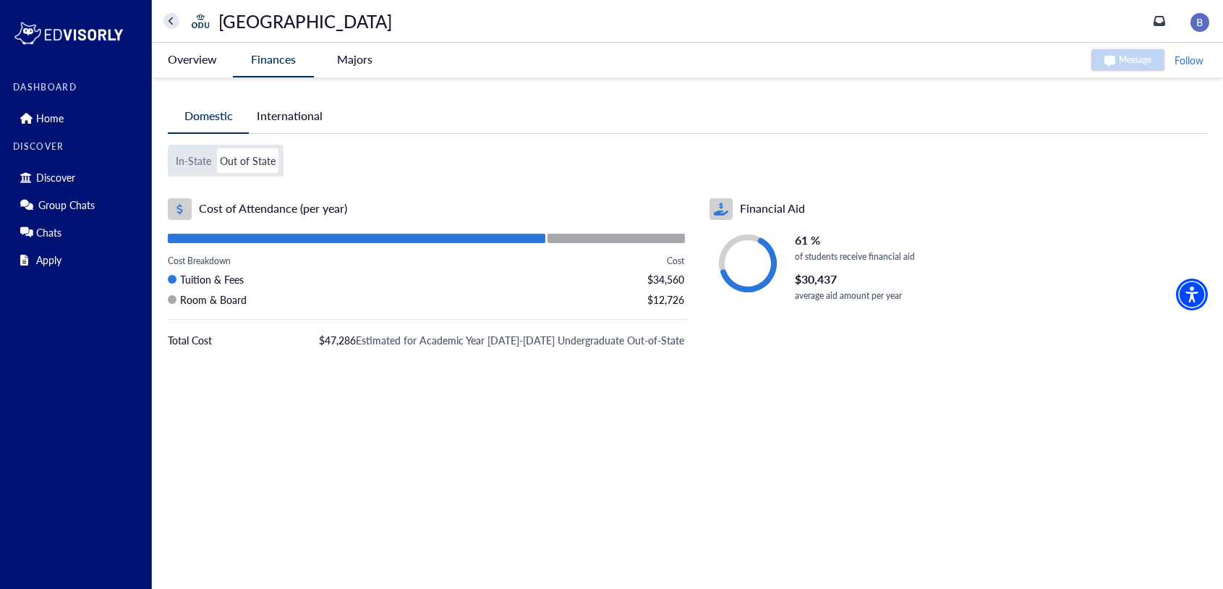
click at [192, 162] on button "In-State" at bounding box center [193, 160] width 41 height 25
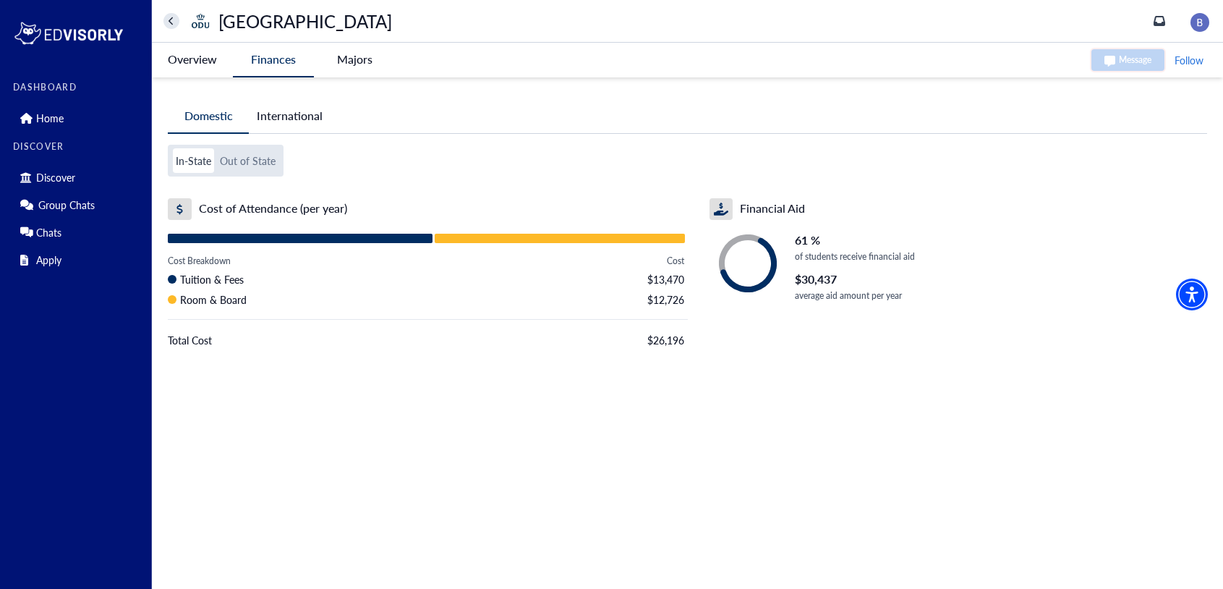
click at [269, 164] on button "Out of State" at bounding box center [247, 160] width 61 height 25
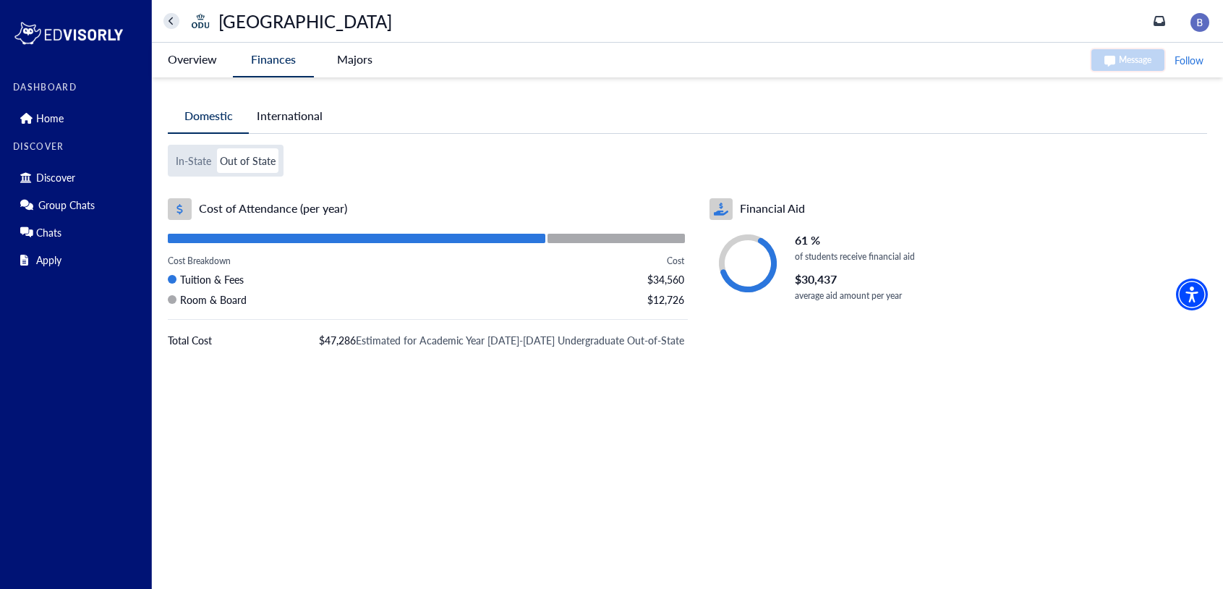
click at [306, 120] on button "International" at bounding box center [290, 115] width 82 height 33
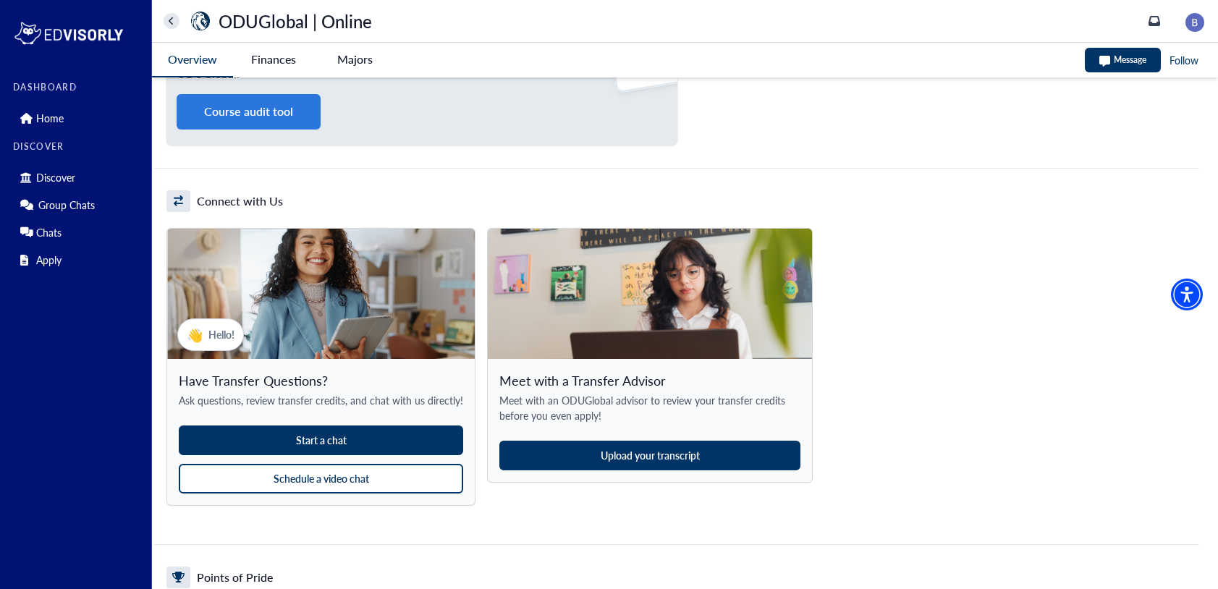
scroll to position [1263, 0]
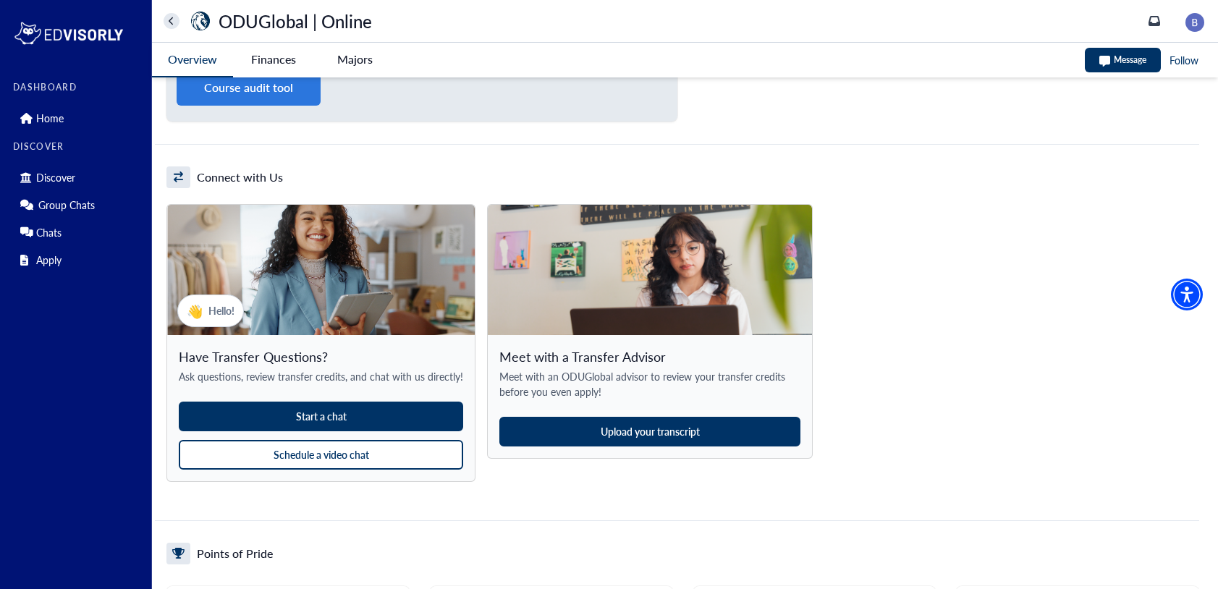
click at [330, 457] on button "Schedule a video chat" at bounding box center [321, 455] width 284 height 30
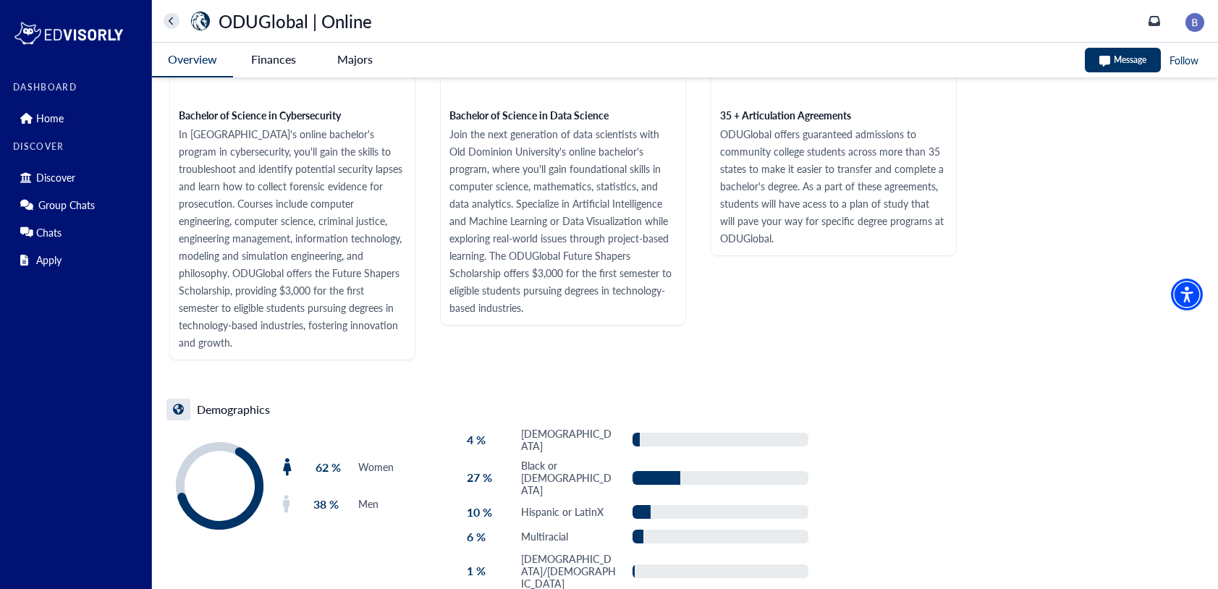
scroll to position [2125, 0]
